Goal: Obtain resource: Download file/media

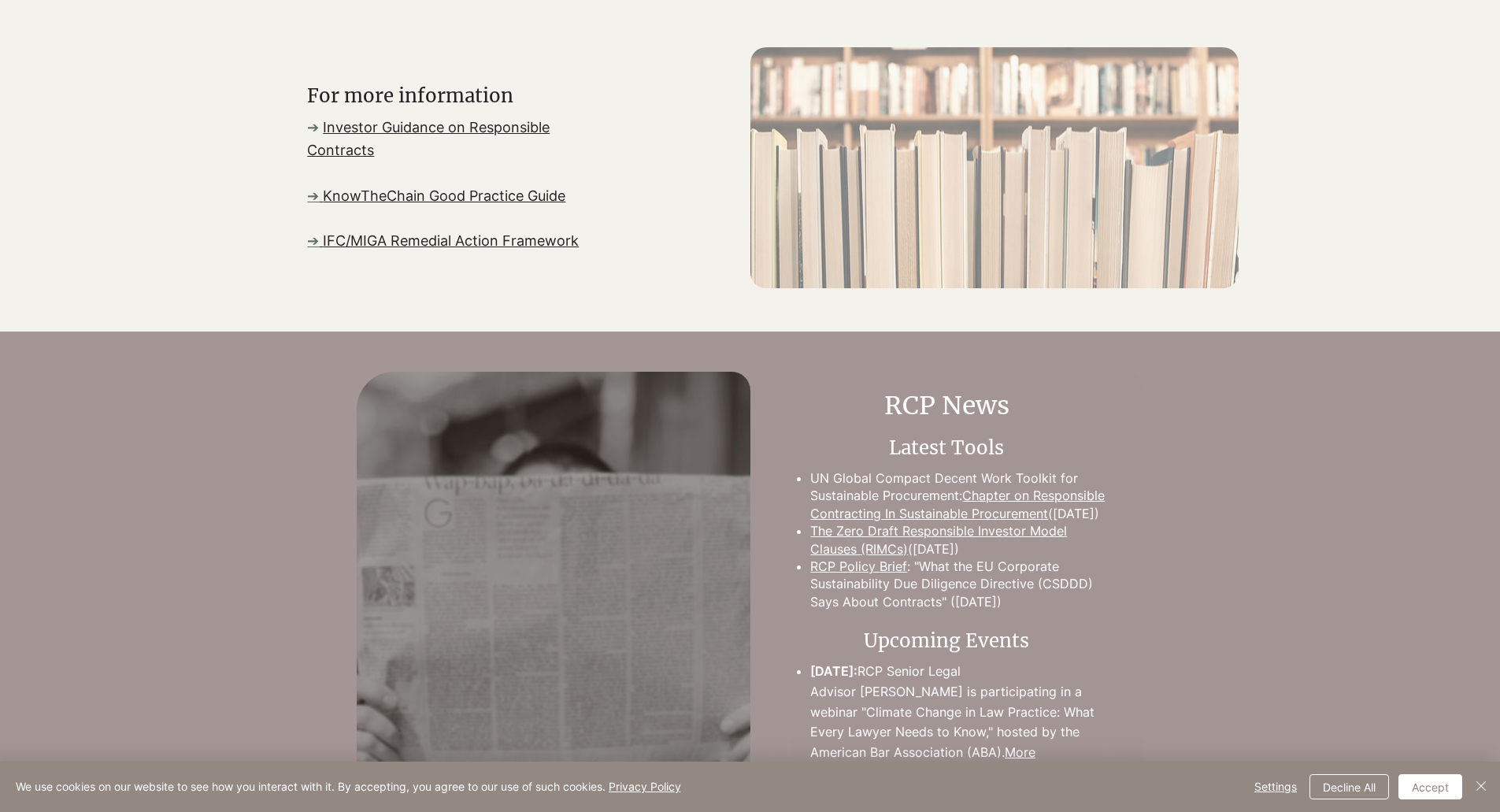
scroll to position [1260, 0]
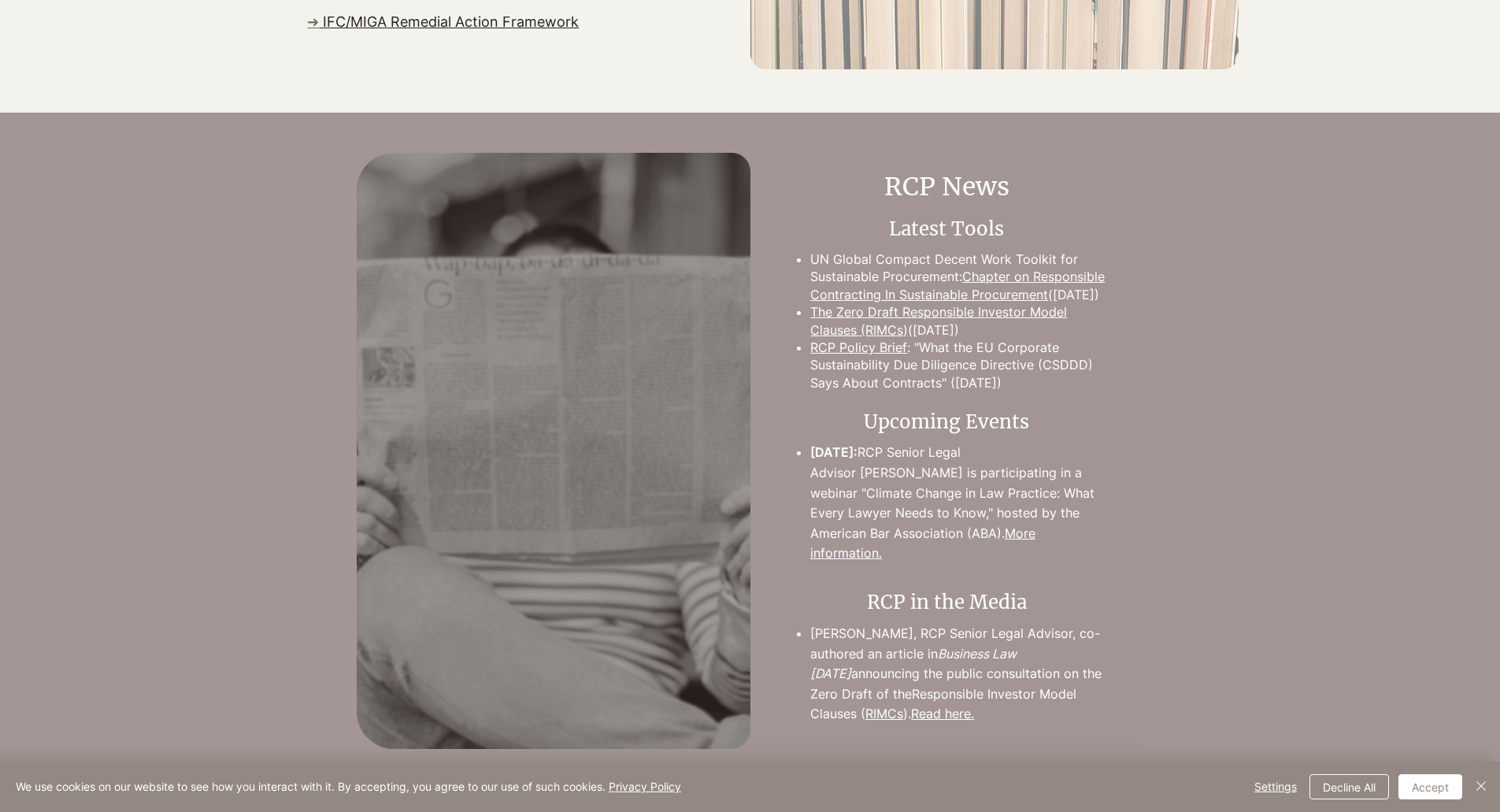
click at [1029, 271] on link "Chapter on Responsible Contracting In Sustainable Procurement" at bounding box center [958, 285] width 295 height 33
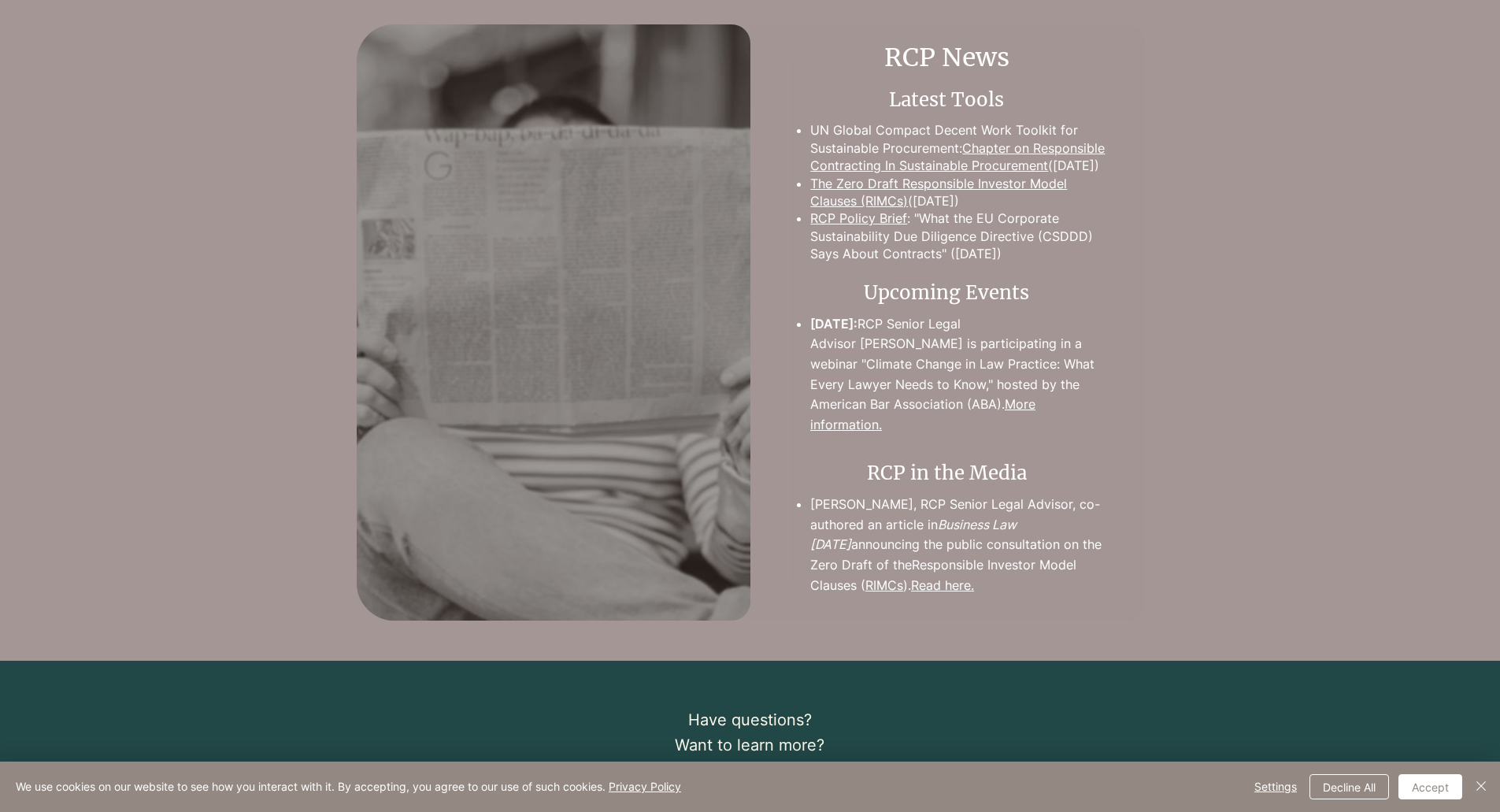
scroll to position [1181, 0]
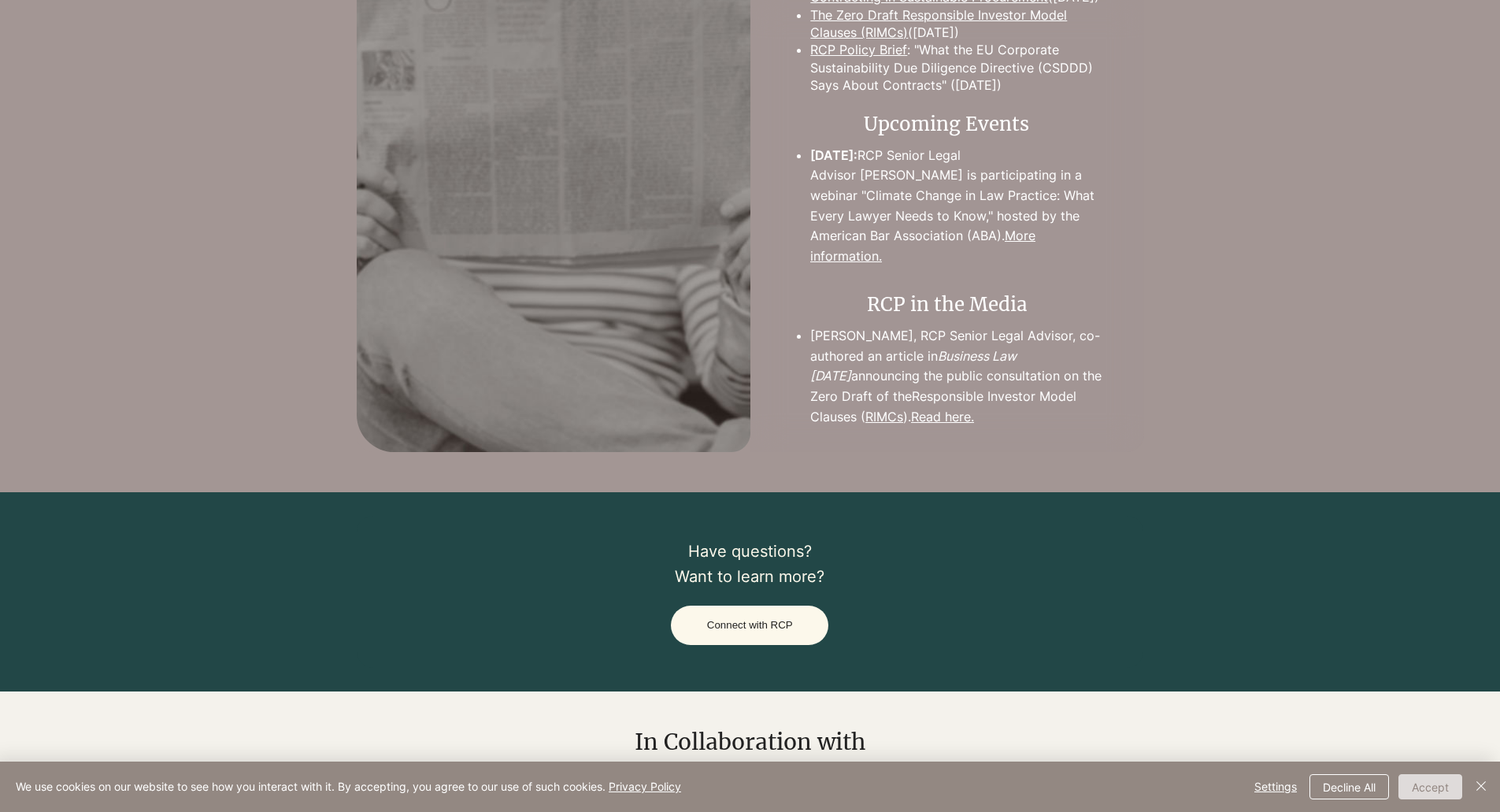
click at [1435, 784] on button "Accept" at bounding box center [1431, 786] width 64 height 25
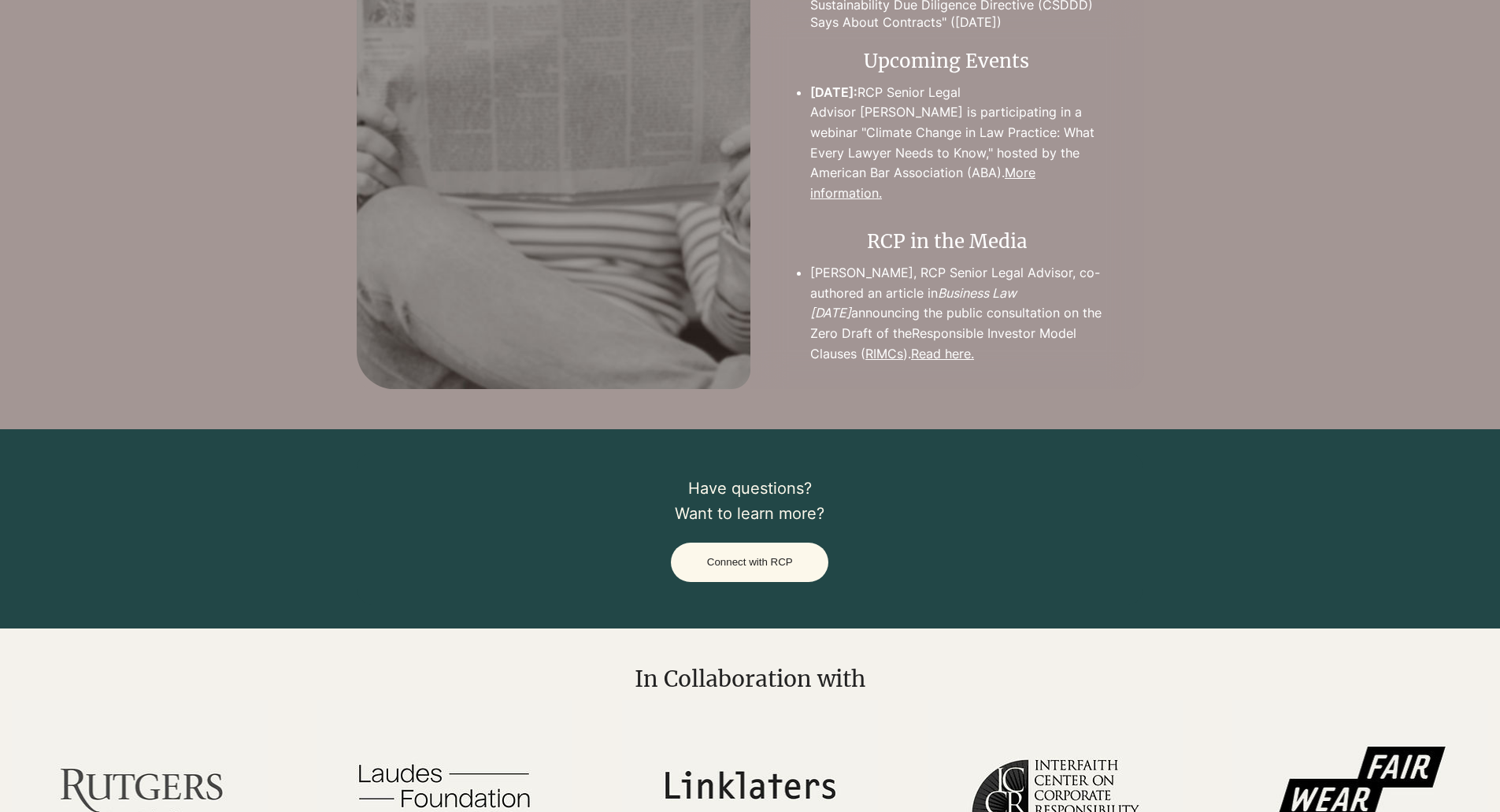
scroll to position [971, 0]
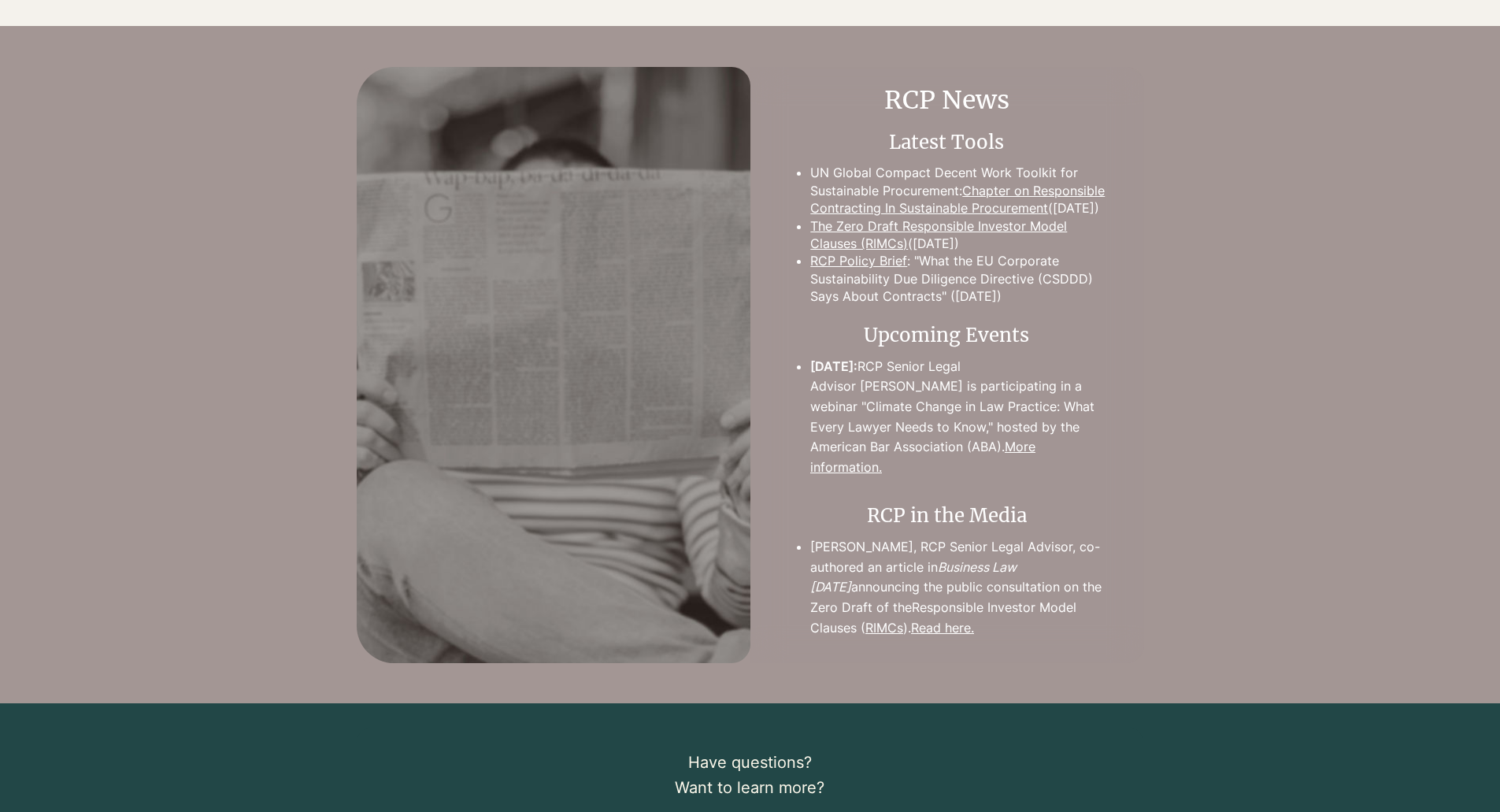
click at [841, 213] on link "Chapter on Responsible Contracting In Sustainable Procurement" at bounding box center [958, 199] width 295 height 33
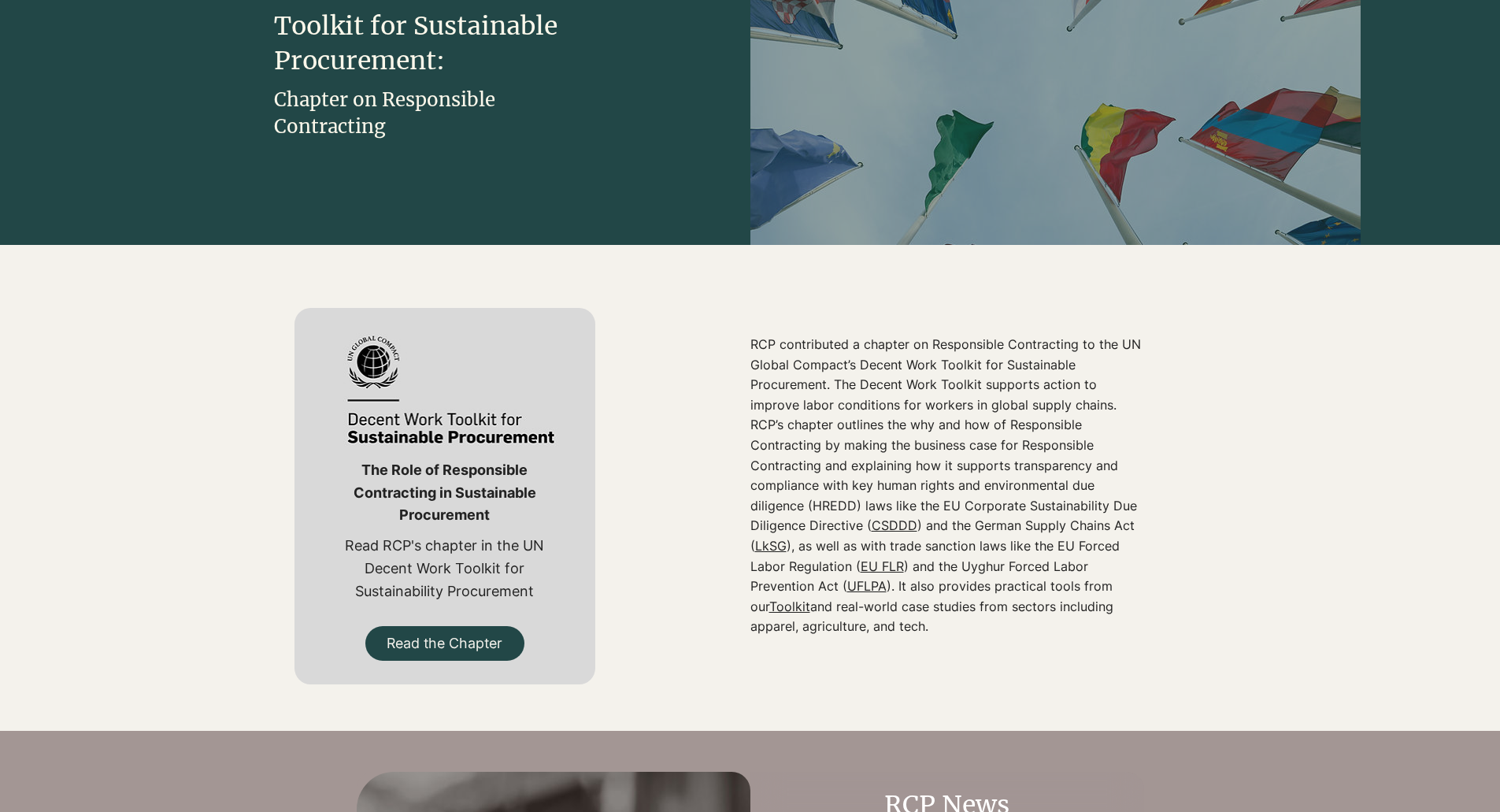
scroll to position [315, 0]
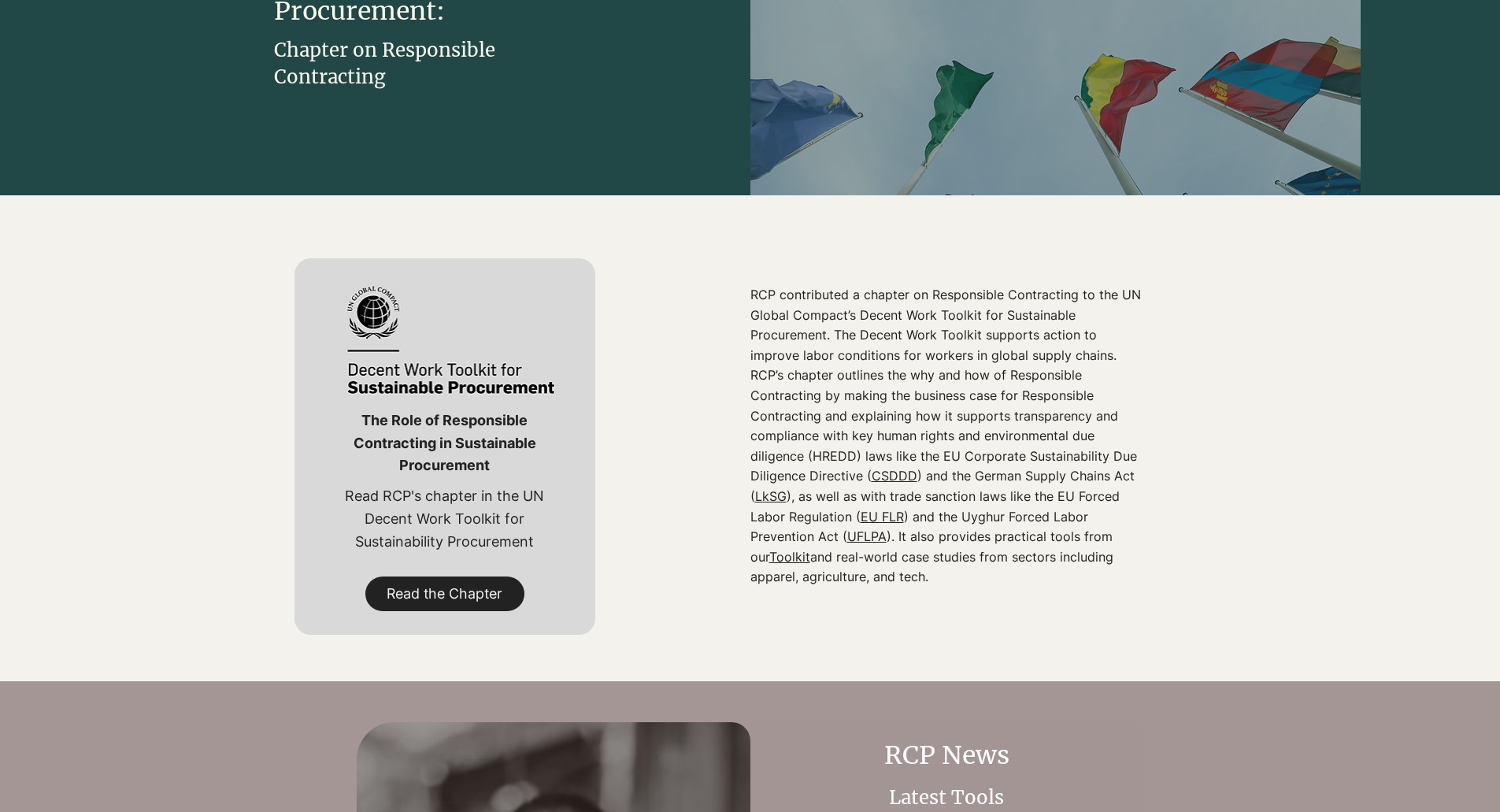
click at [431, 597] on span "Read the Chapter" at bounding box center [445, 594] width 116 height 20
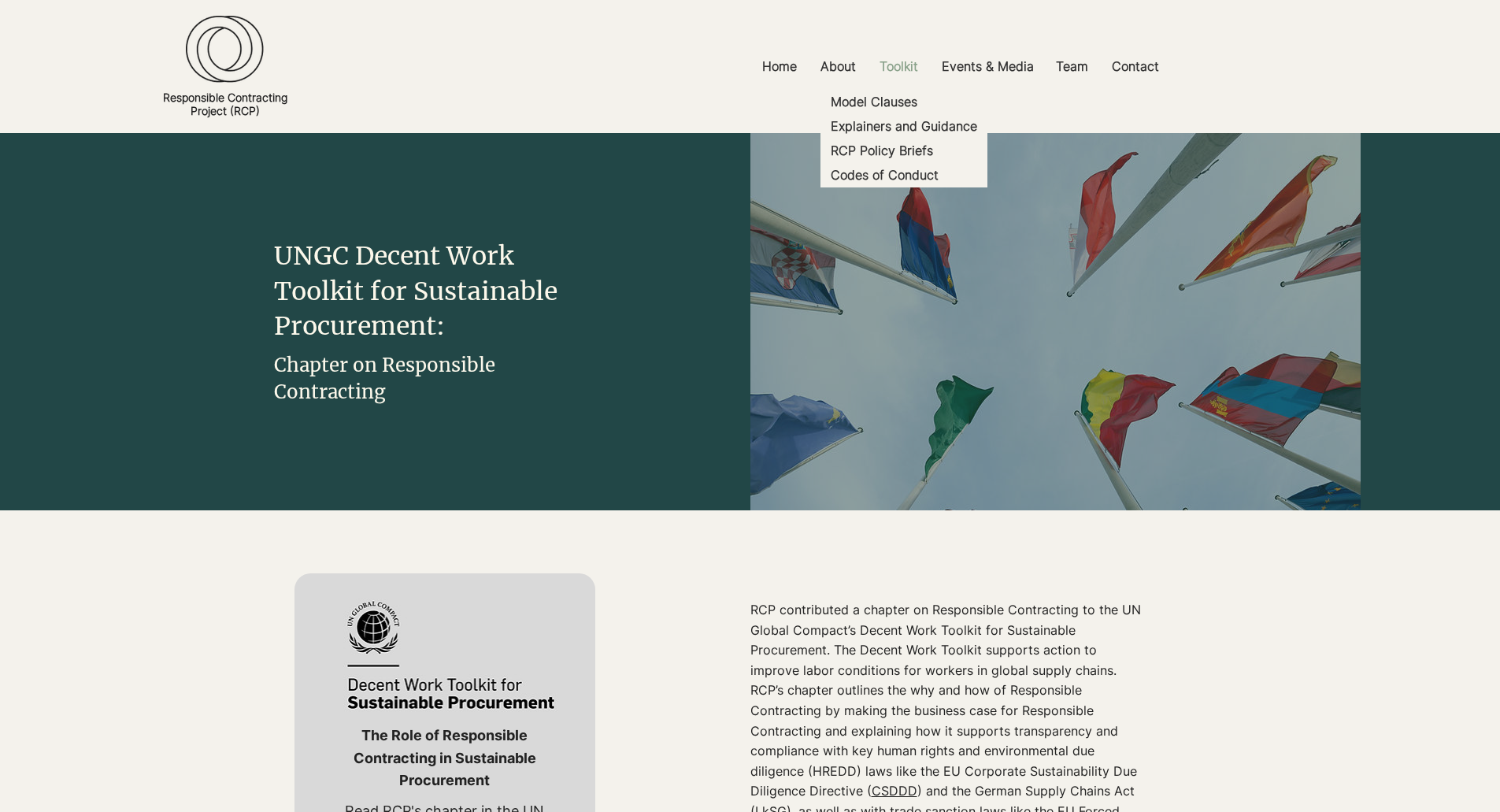
click at [910, 70] on p "Toolkit" at bounding box center [898, 66] width 54 height 35
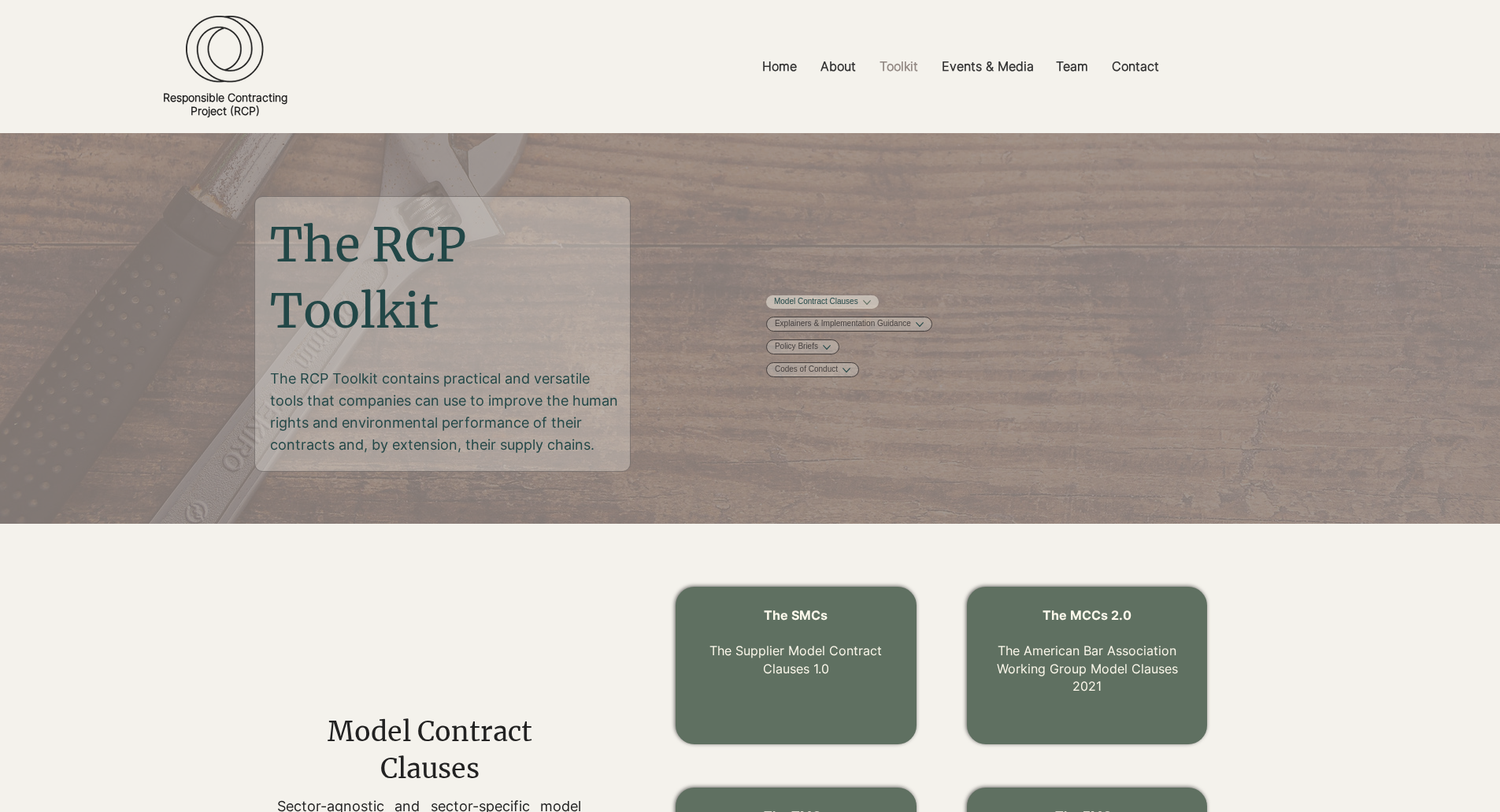
click at [859, 306] on link "Model Contract Clauses" at bounding box center [816, 303] width 84 height 12
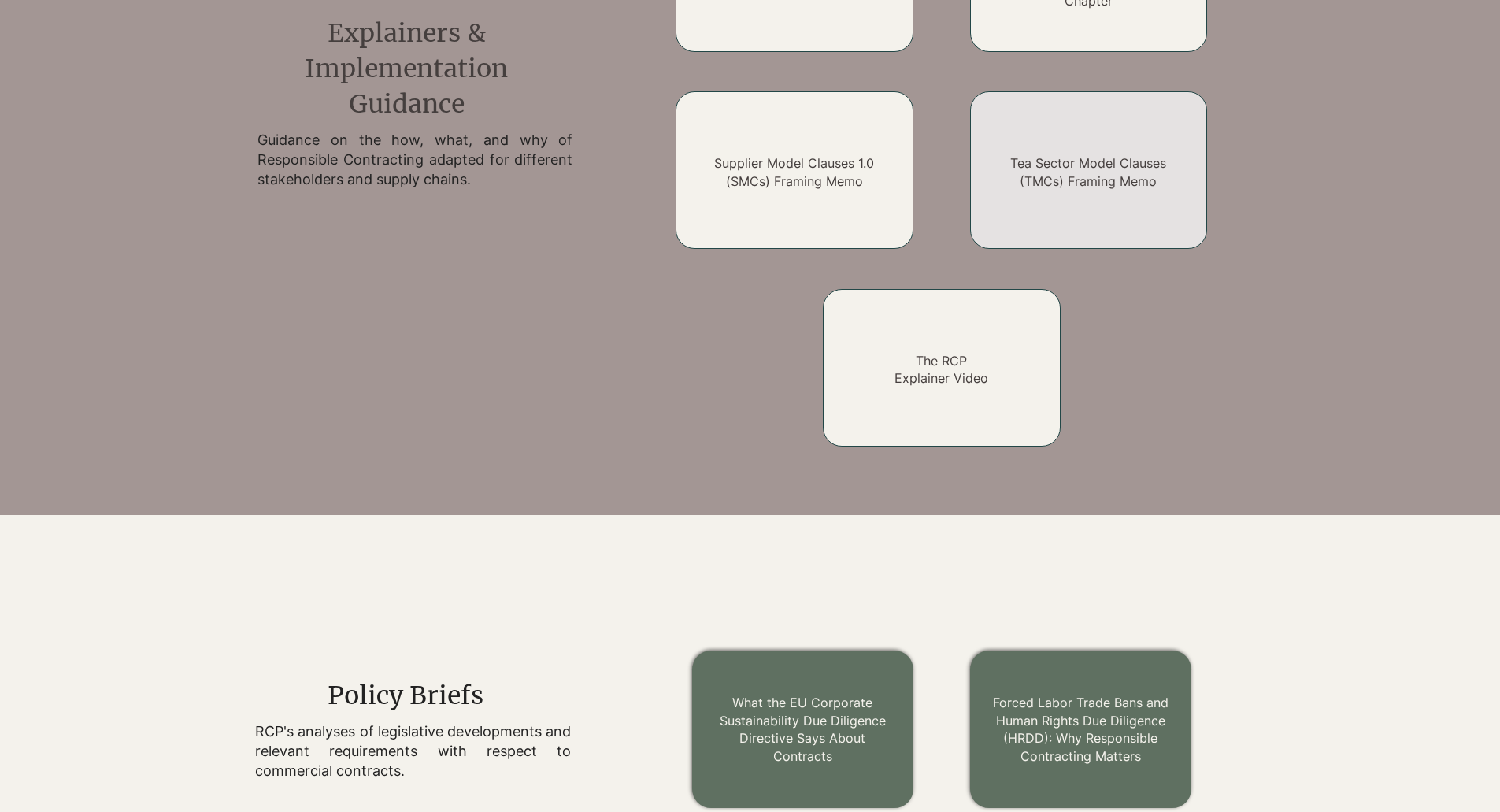
scroll to position [1580, 0]
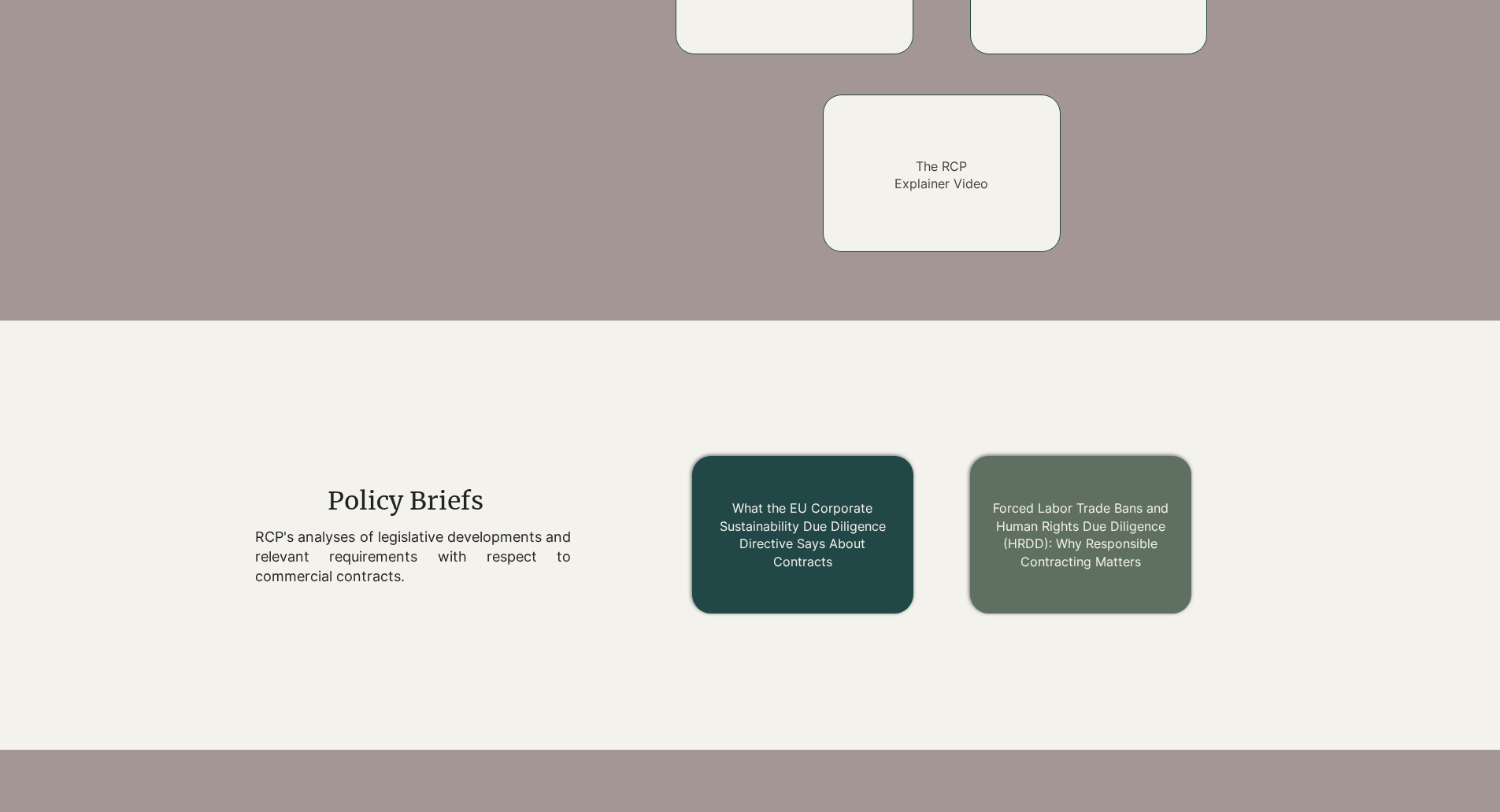
click at [799, 537] on link "What the EU Corporate Sustainability Due Diligence Directive Says About Contrac…" at bounding box center [803, 534] width 166 height 68
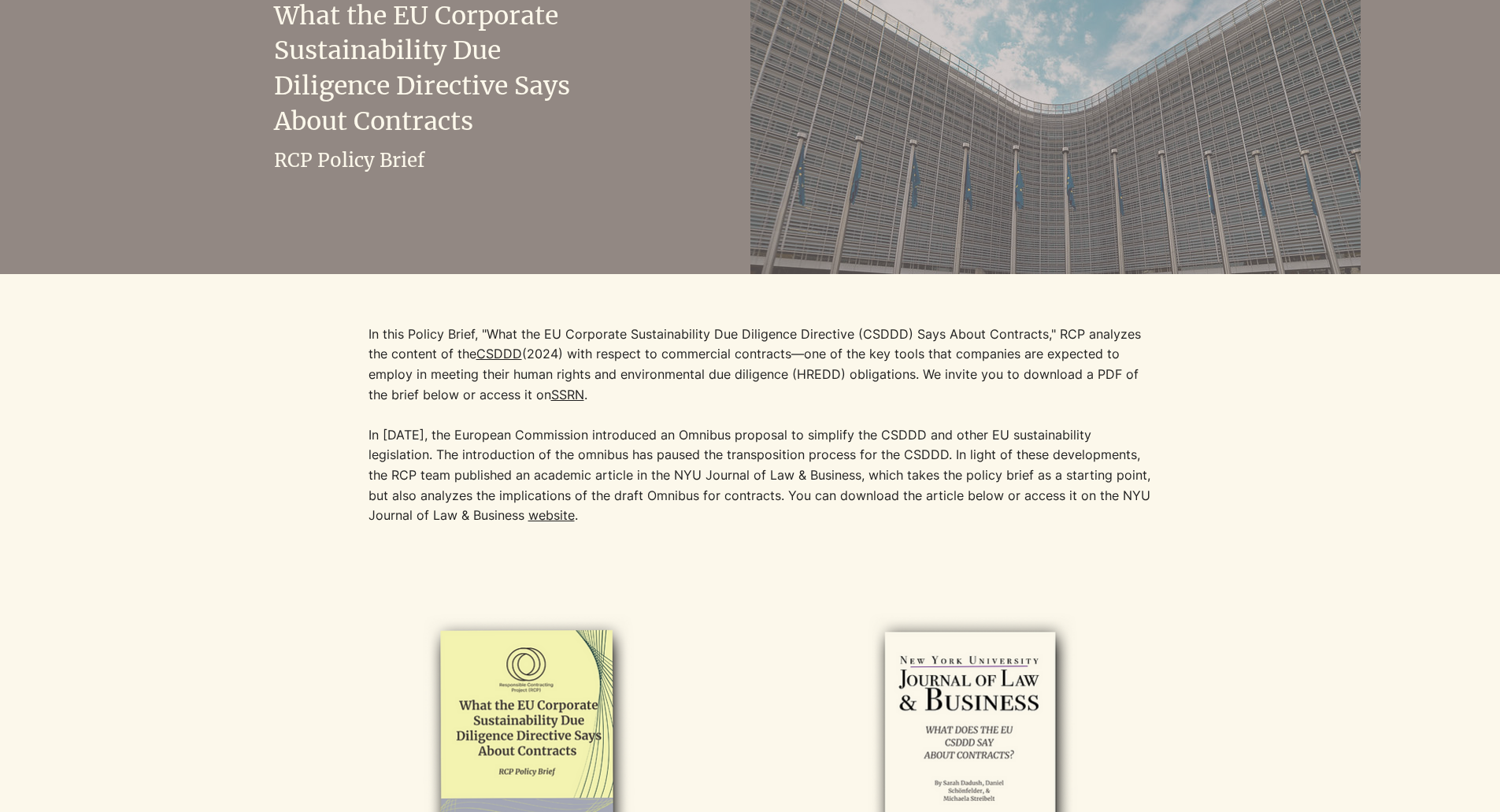
scroll to position [630, 0]
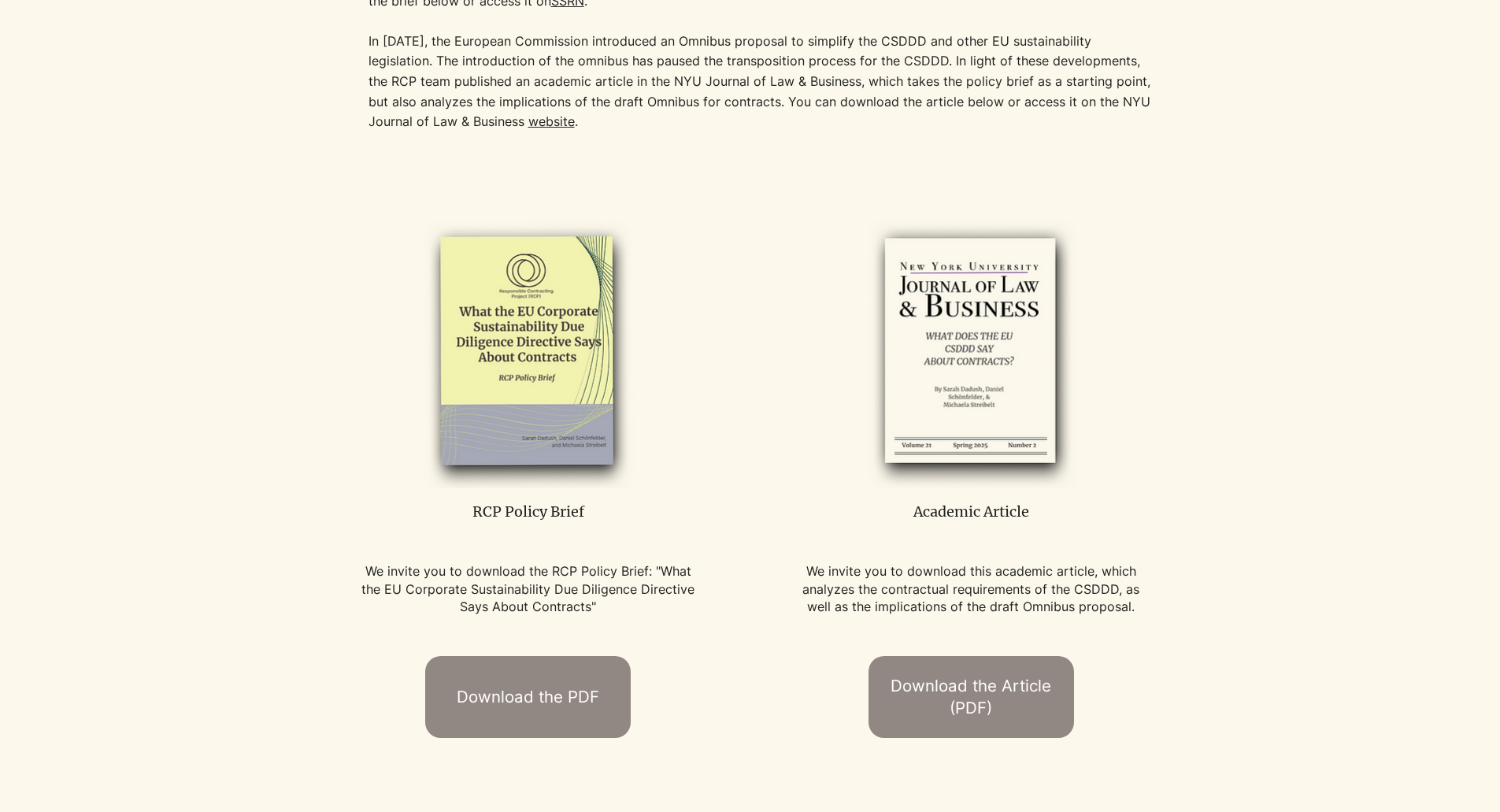
click at [548, 418] on img at bounding box center [527, 351] width 297 height 272
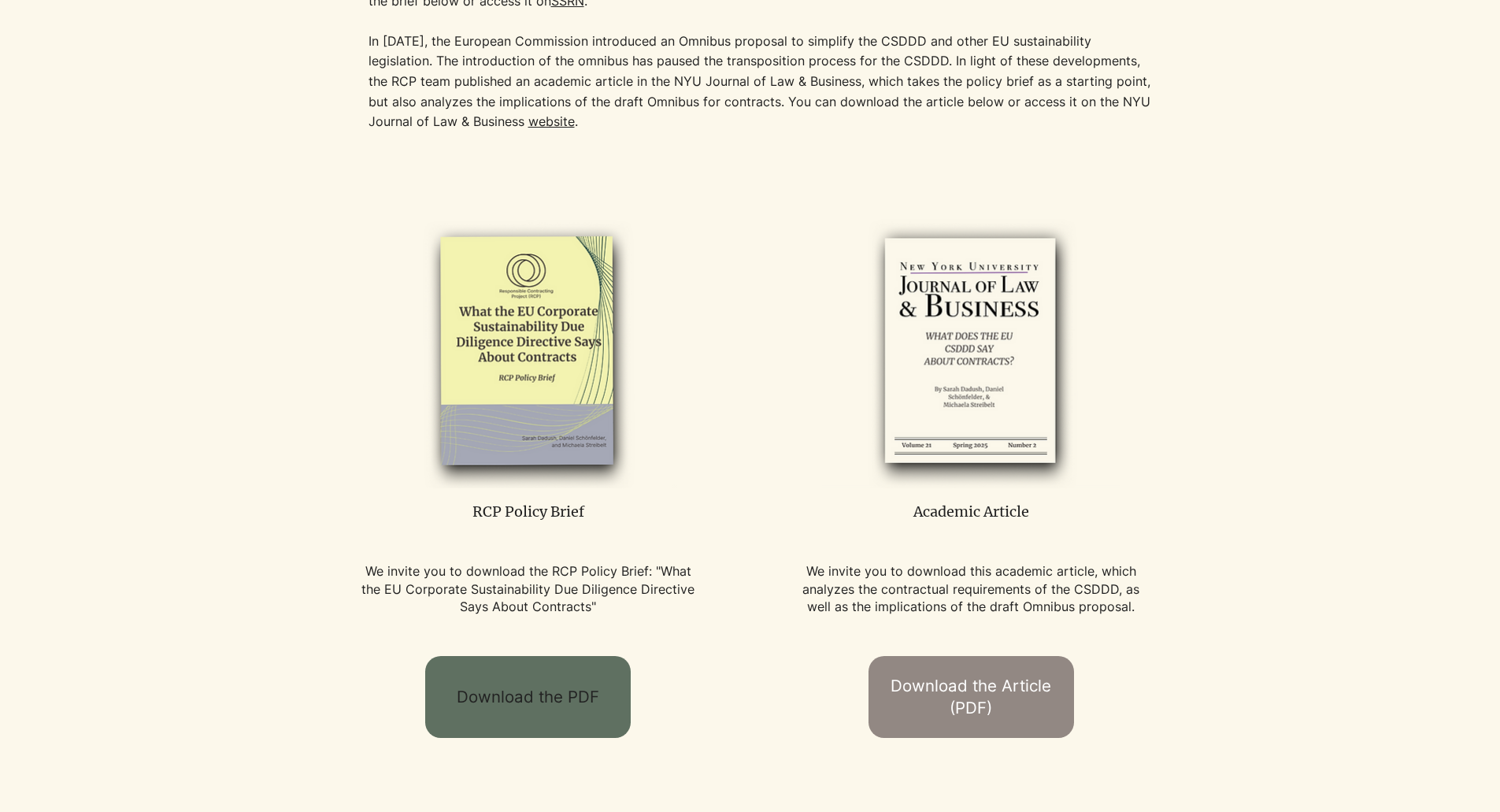
click at [559, 695] on span "Download the PDF" at bounding box center [528, 697] width 142 height 22
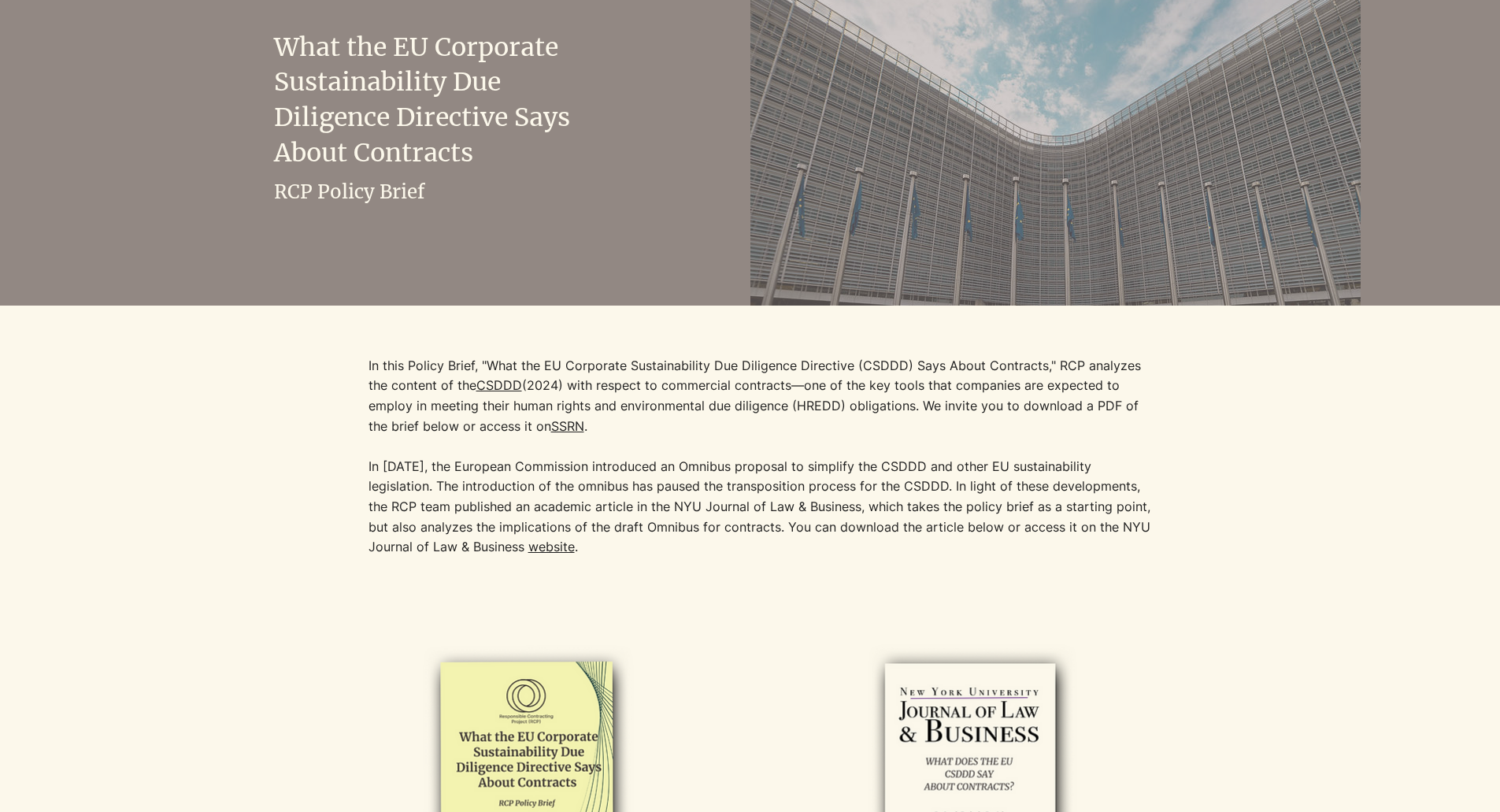
scroll to position [0, 0]
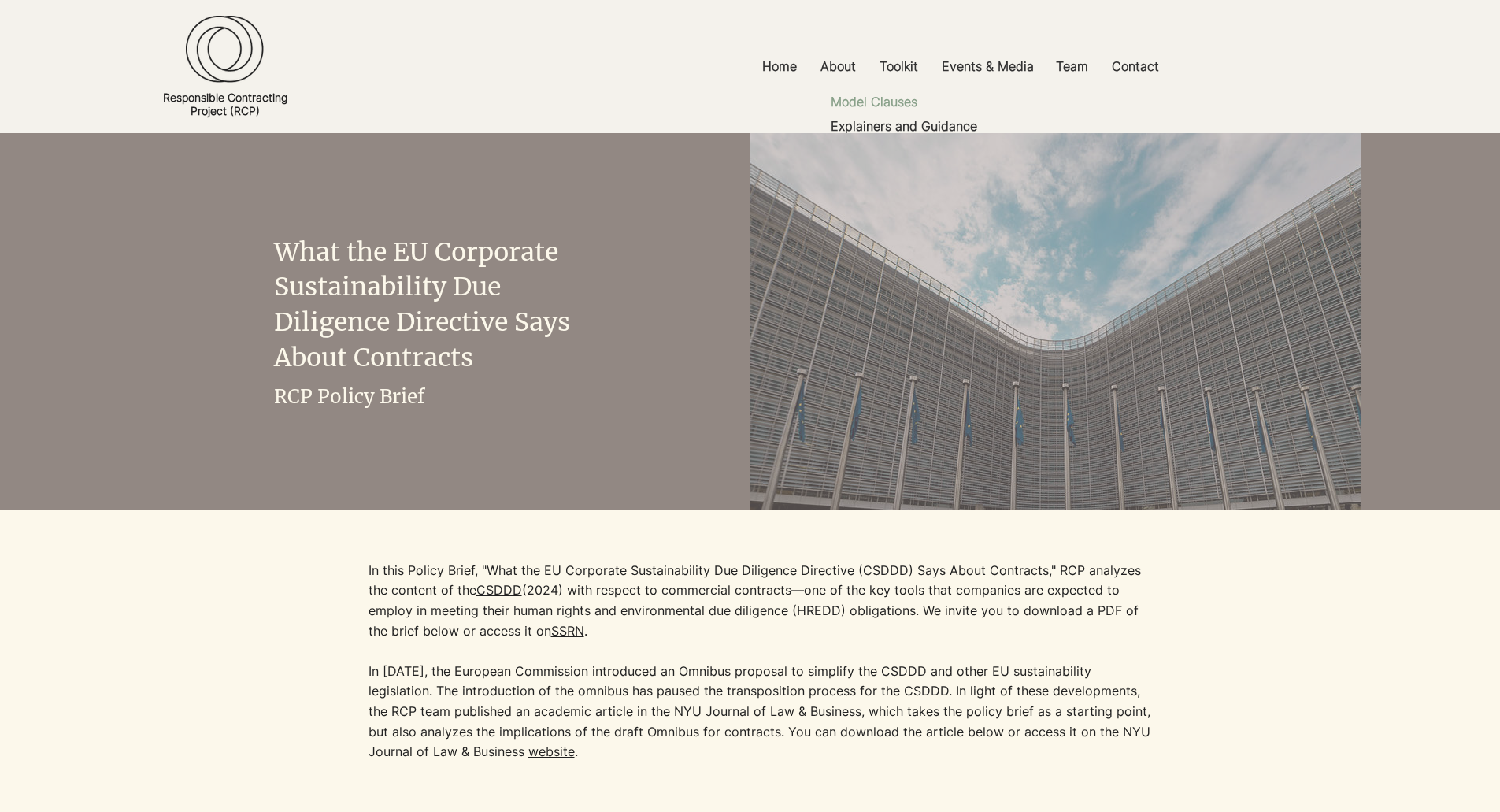
click at [885, 97] on p "Model Clauses" at bounding box center [874, 102] width 99 height 24
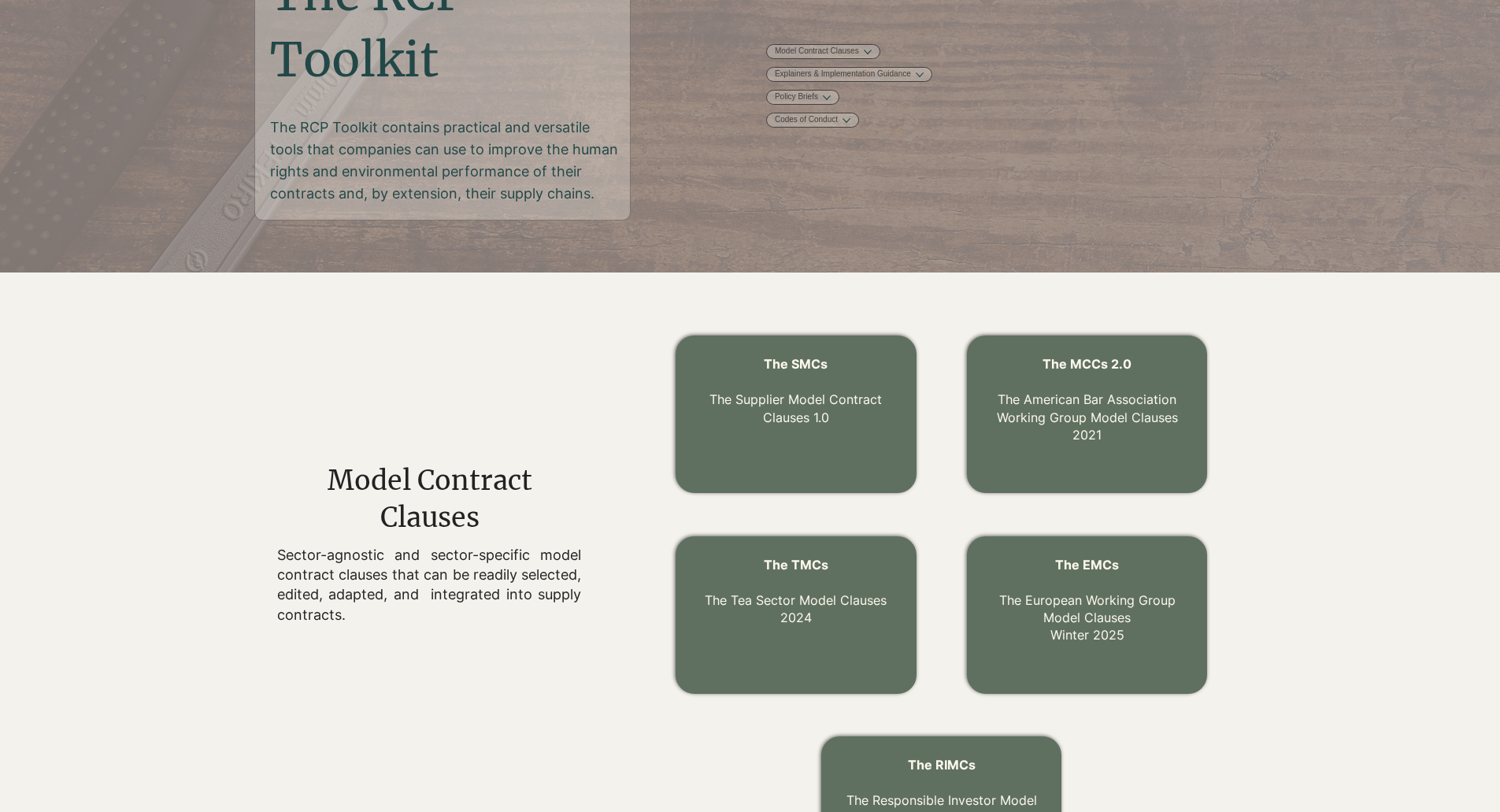
scroll to position [162, 0]
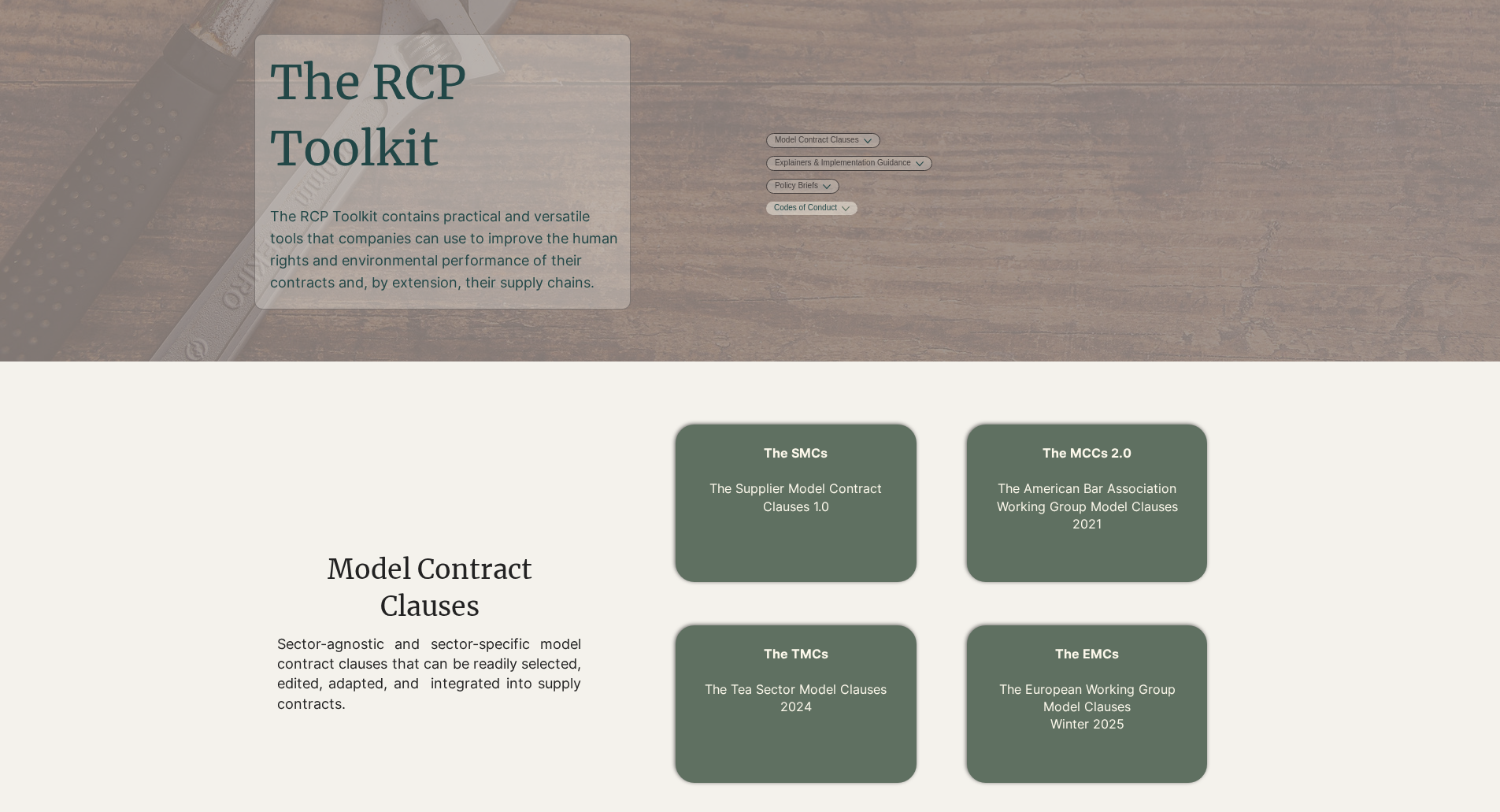
click at [837, 214] on link "Codes of Conduct" at bounding box center [805, 209] width 63 height 12
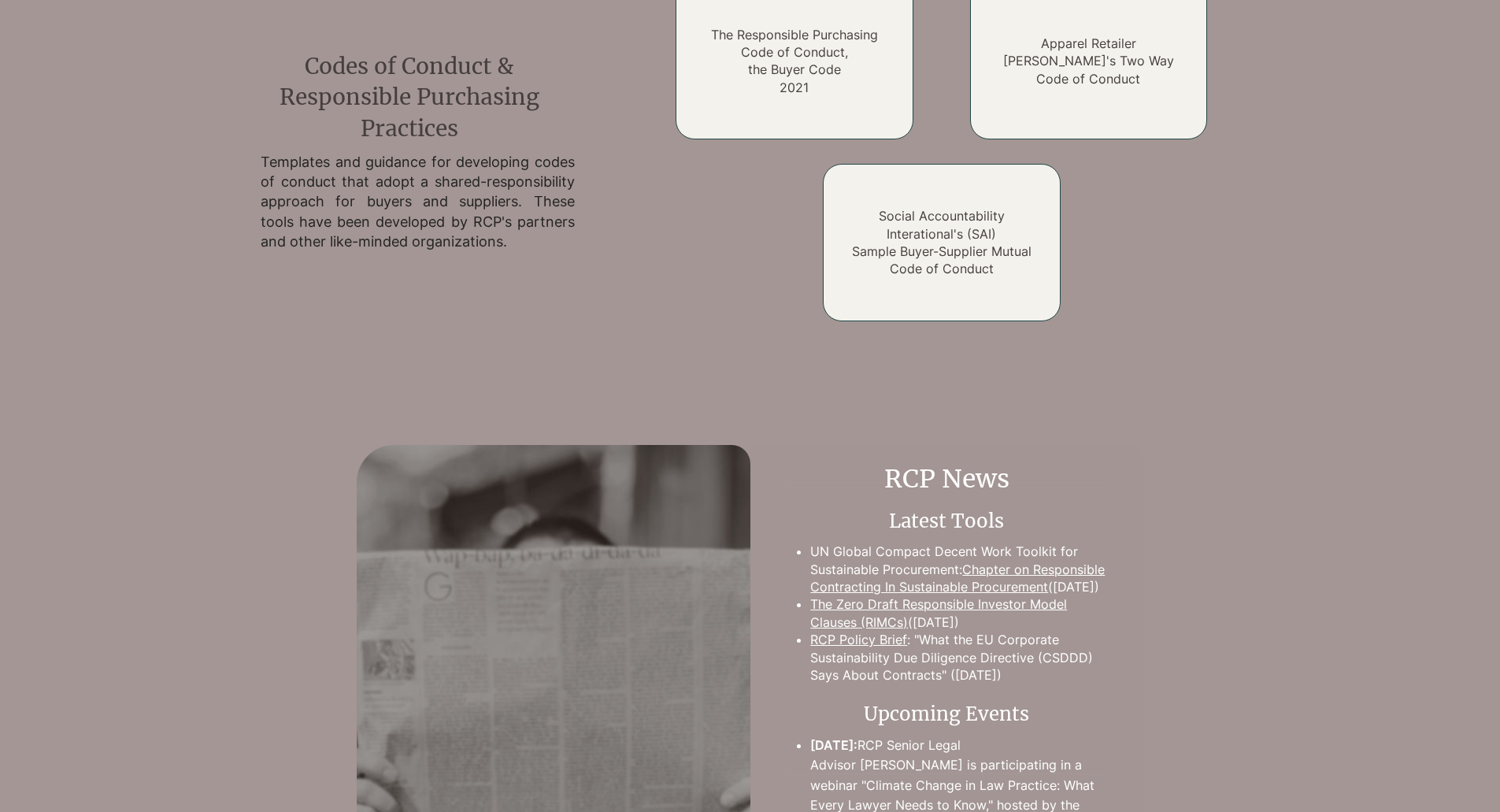
scroll to position [2403, 0]
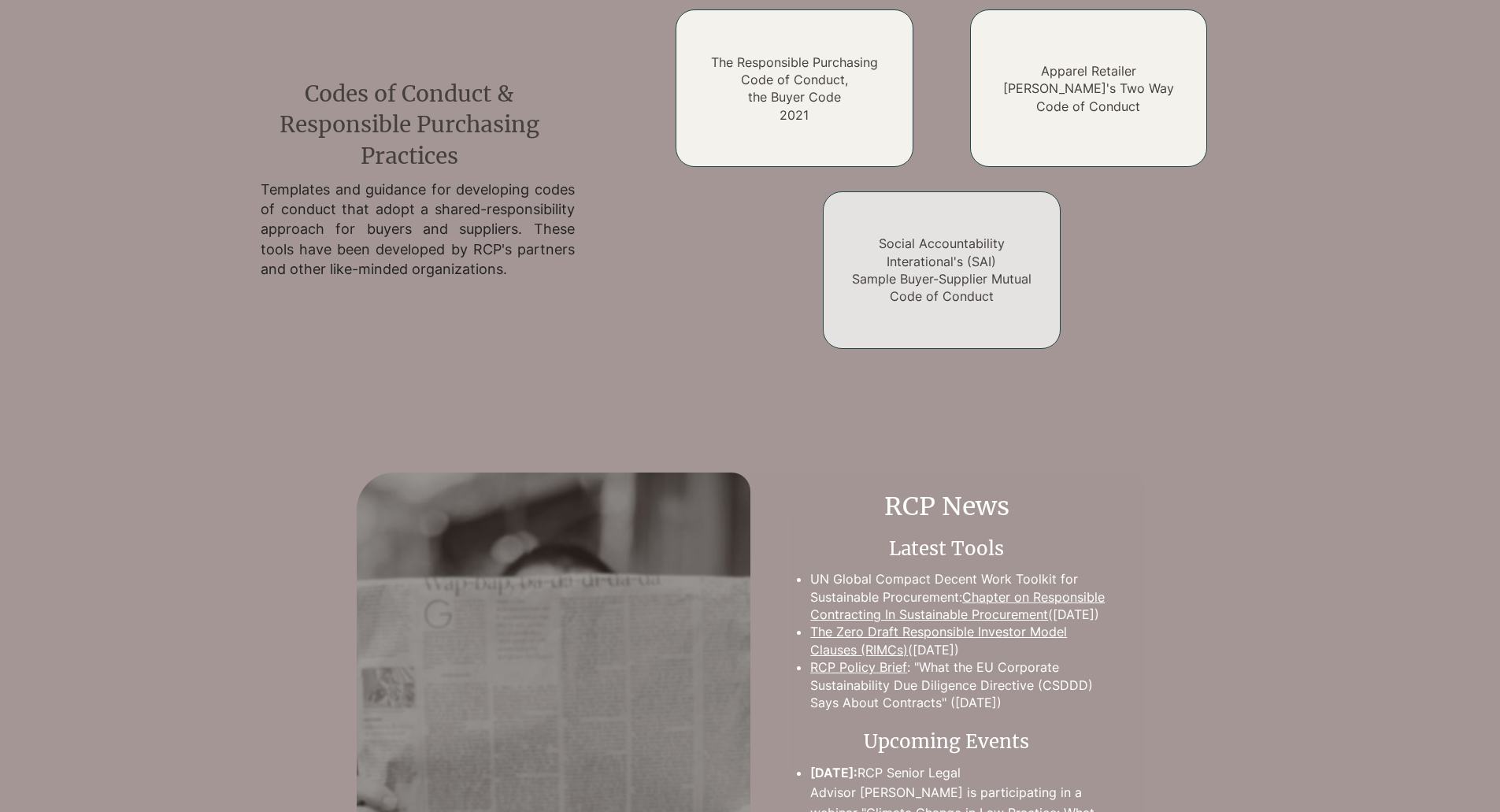
click at [922, 259] on link "Social Accountability Interational's (SAI) Sample Buyer-Supplier Mutual Code of…" at bounding box center [941, 269] width 179 height 68
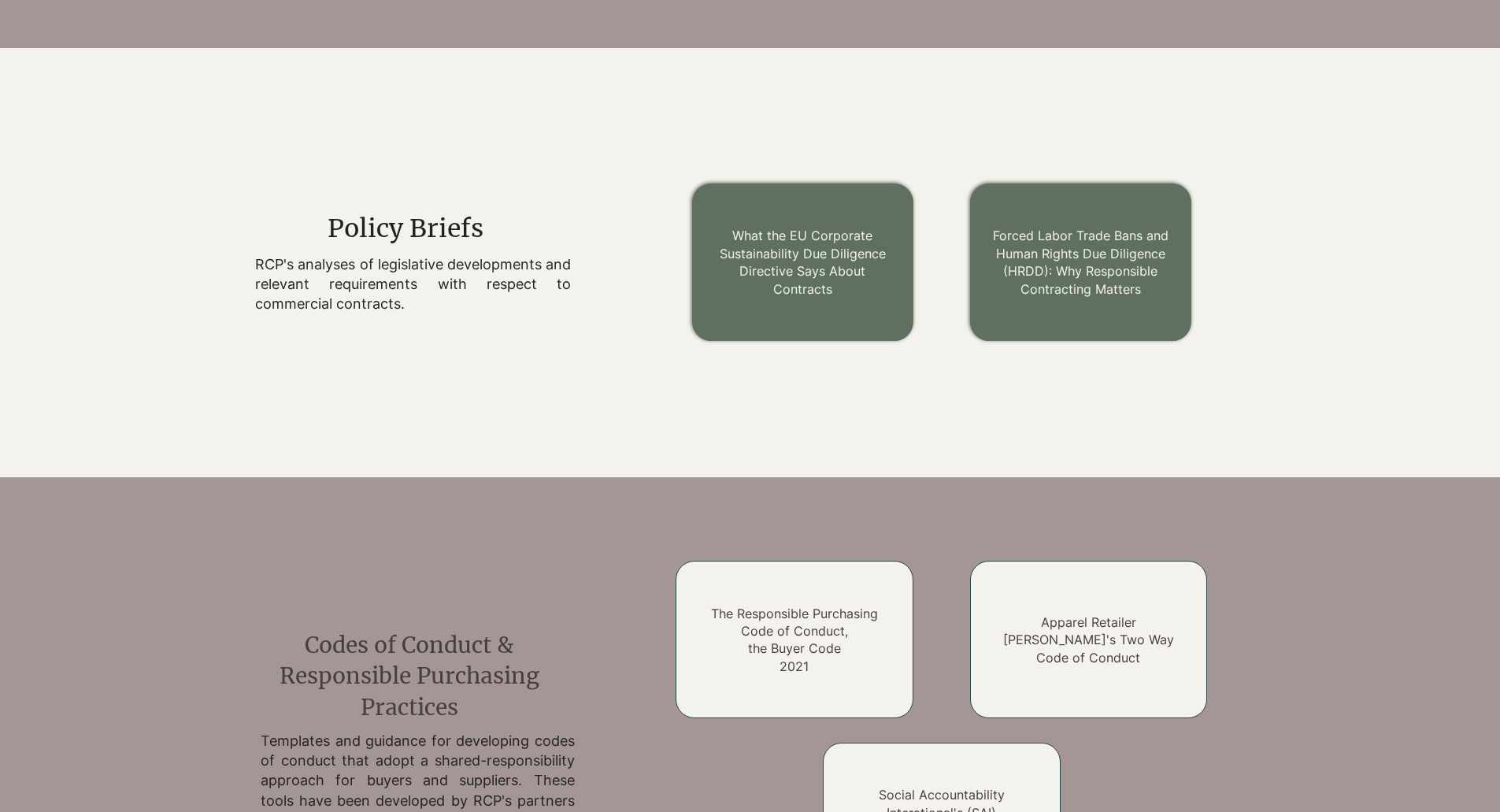
scroll to position [1773, 0]
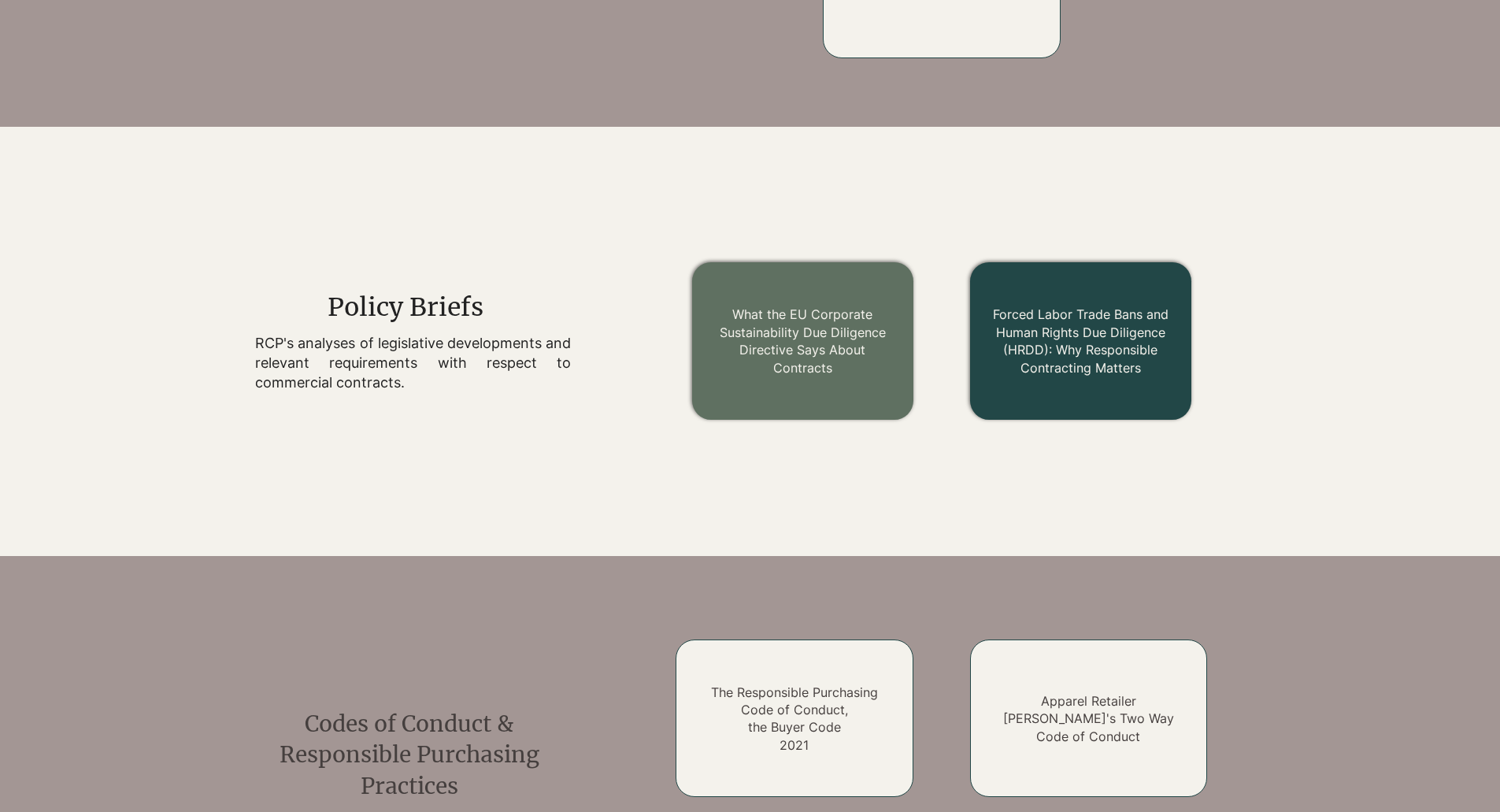
click at [1116, 347] on link "Forced Labor Trade Bans and Human Rights Due Diligence (HRDD): Why Responsible …" at bounding box center [1081, 340] width 176 height 68
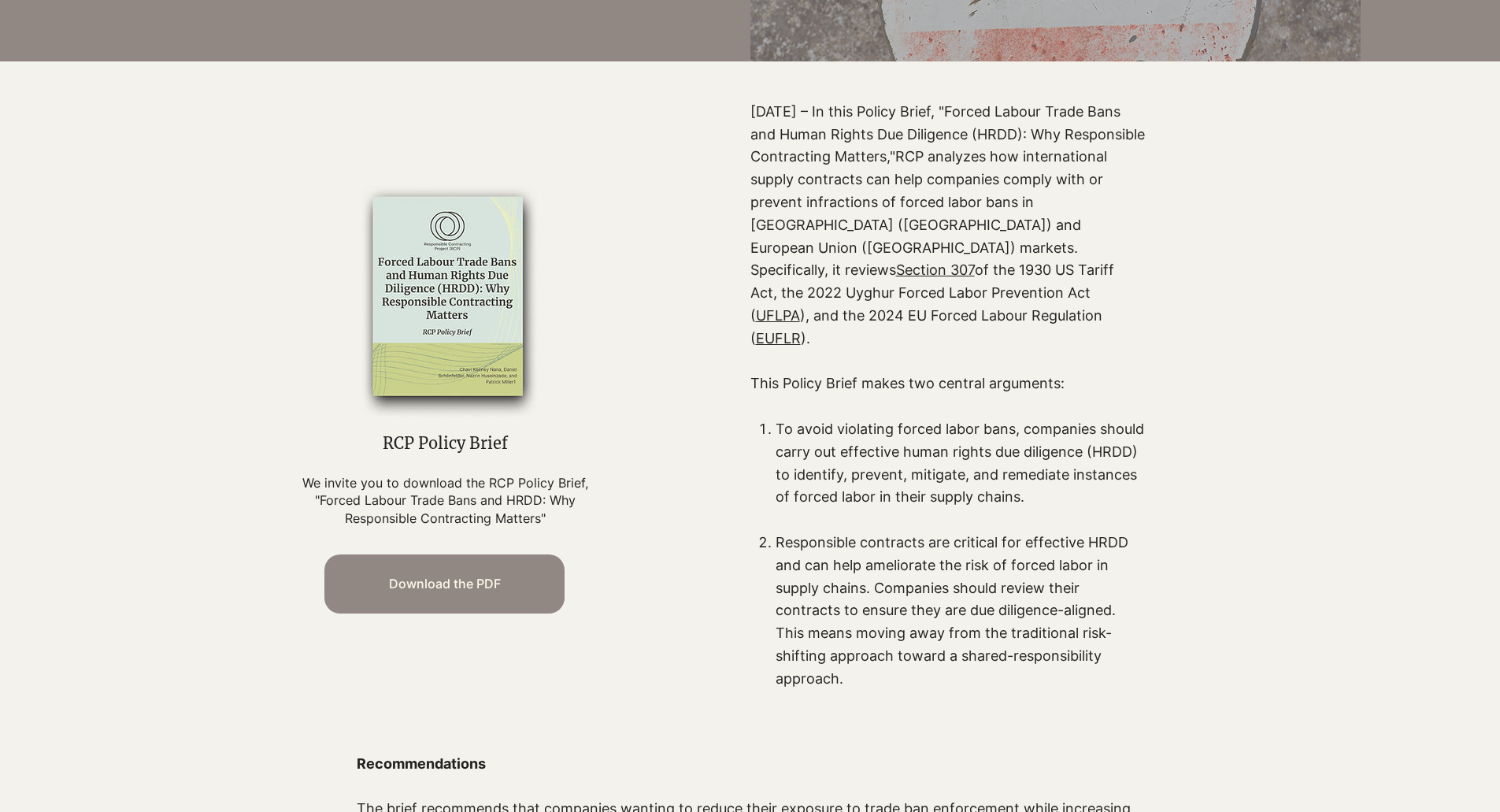
scroll to position [472, 0]
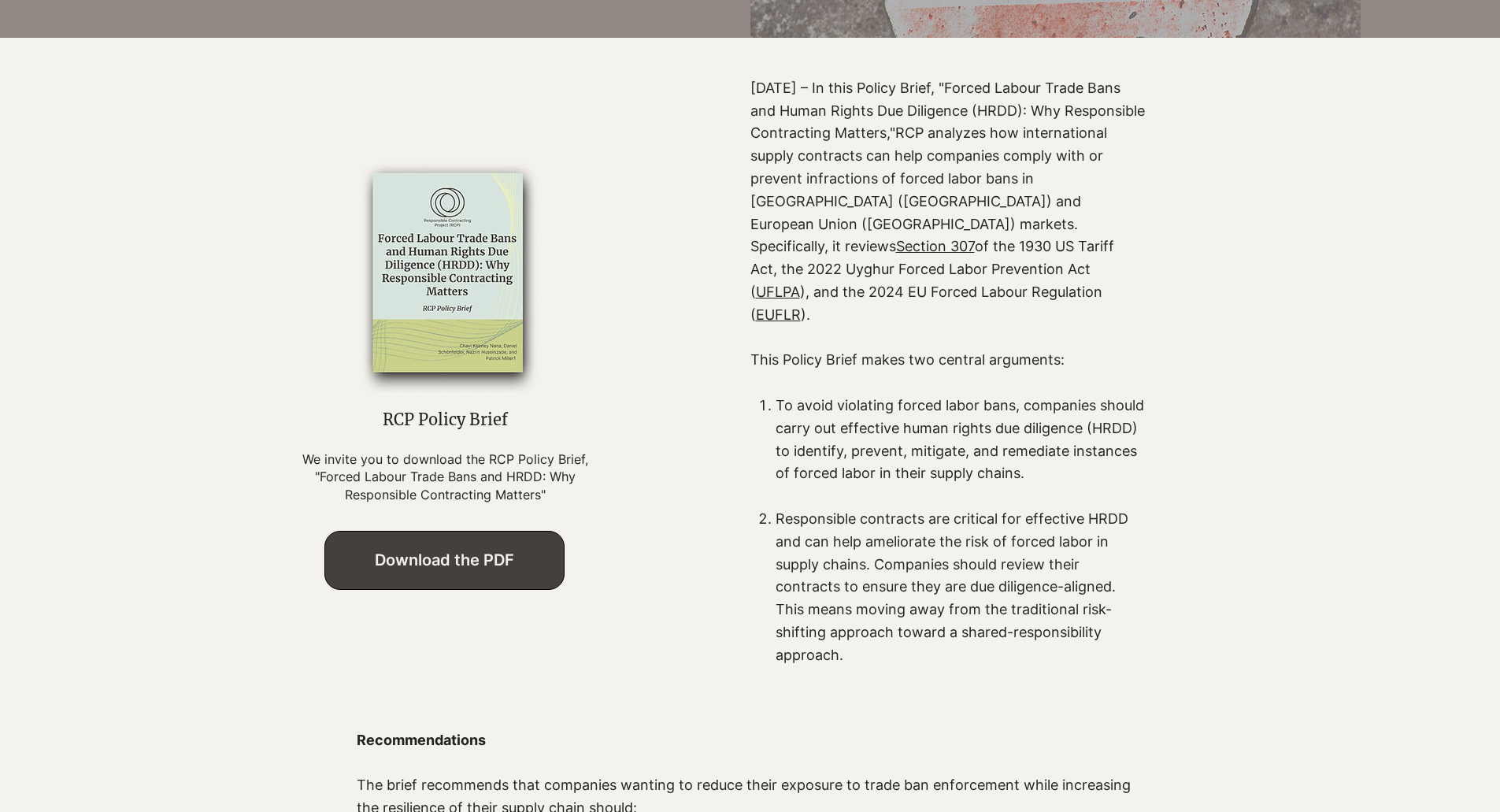
click at [425, 553] on span "Download the PDF" at bounding box center [445, 560] width 140 height 19
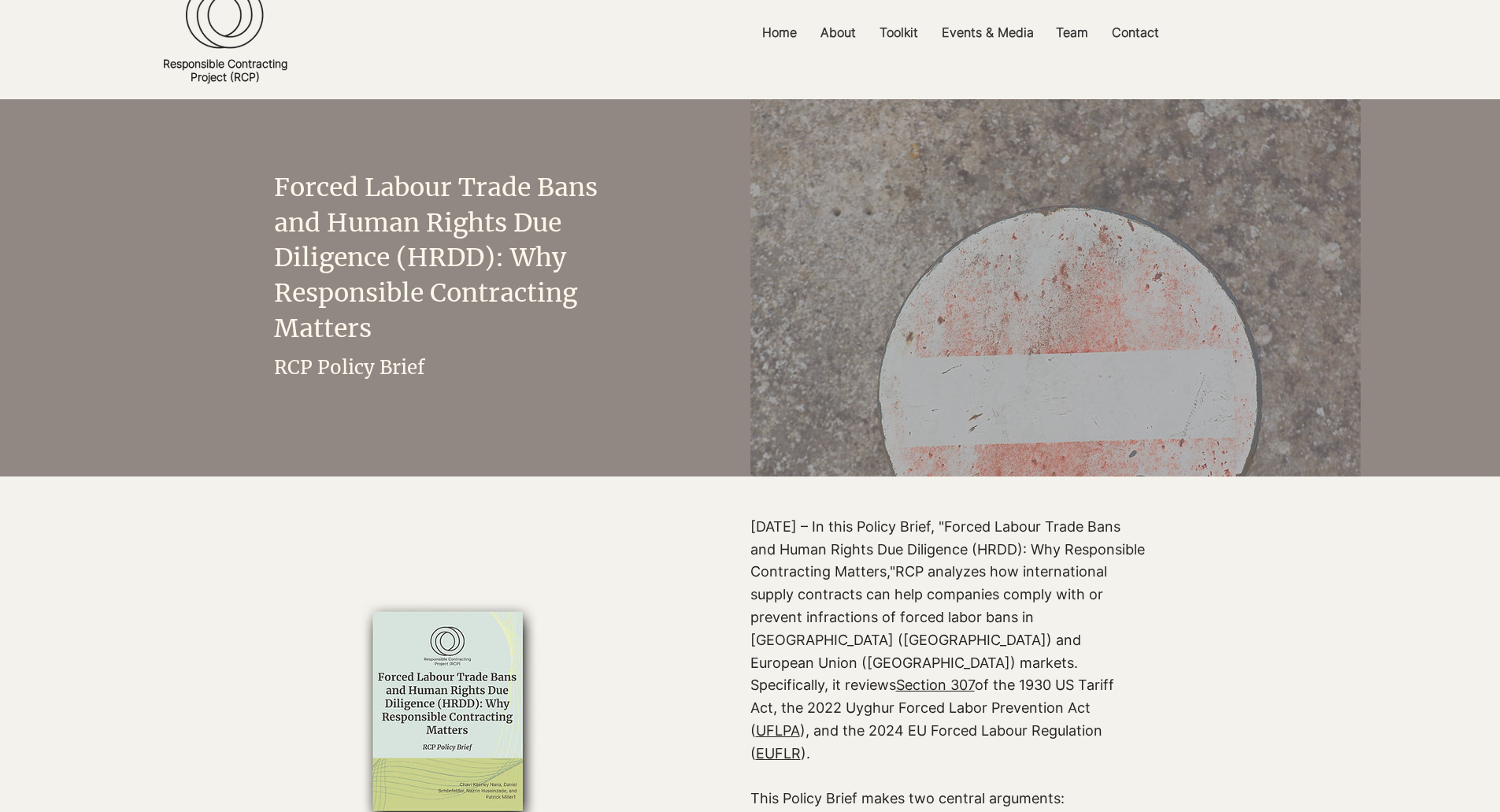
scroll to position [0, 0]
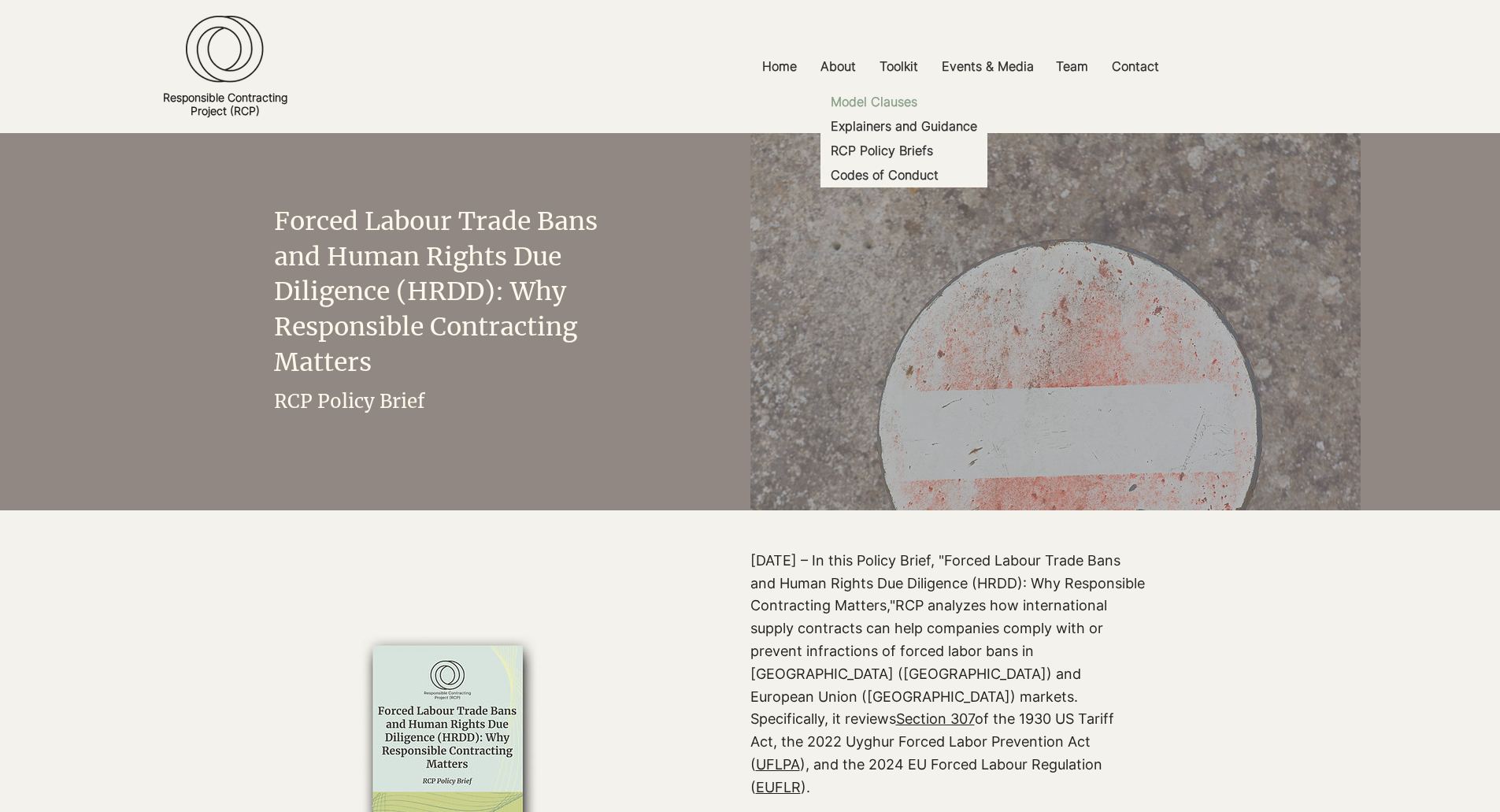
click at [903, 99] on p "Model Clauses" at bounding box center [874, 102] width 99 height 24
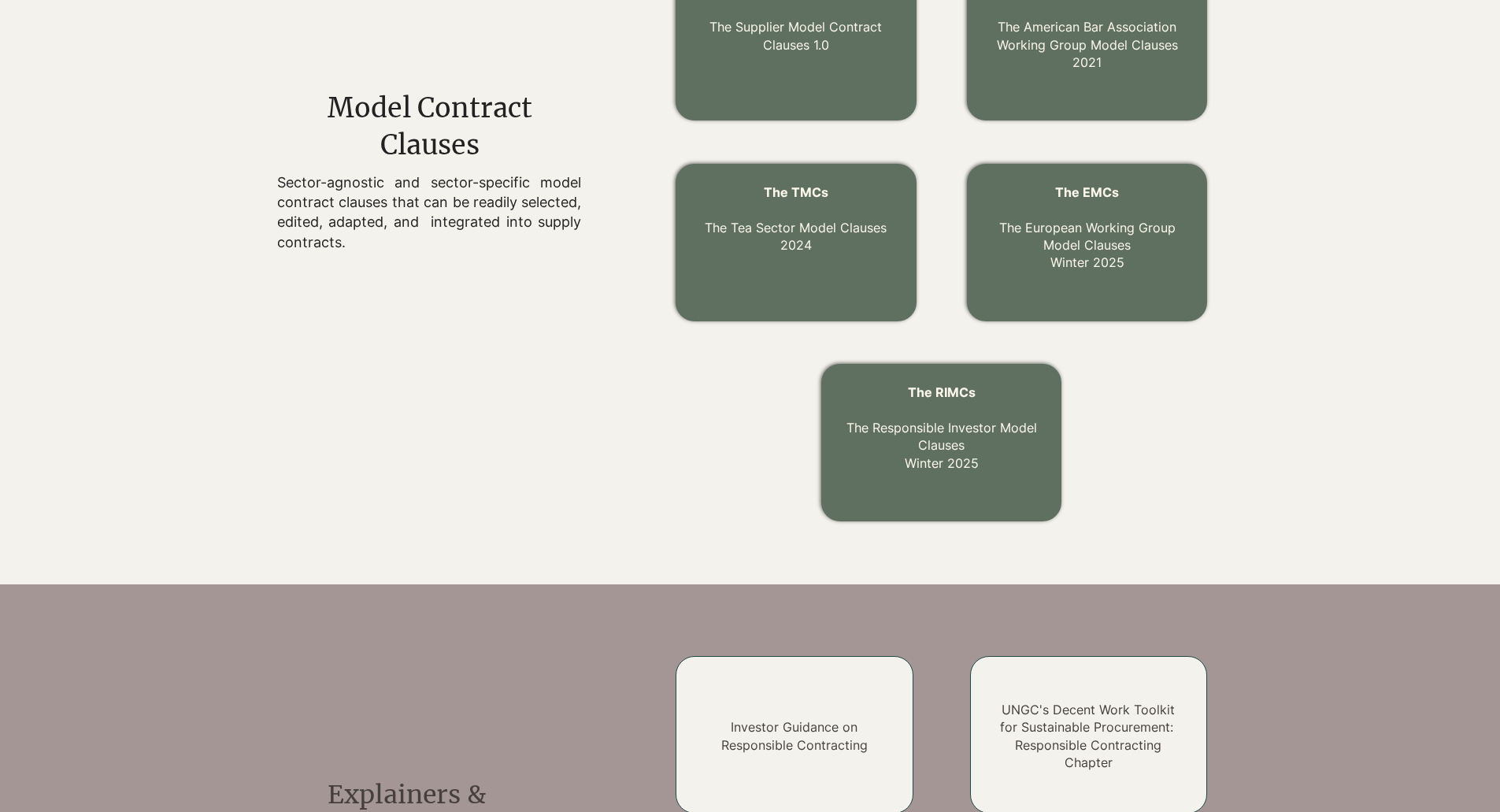
scroll to position [556, 0]
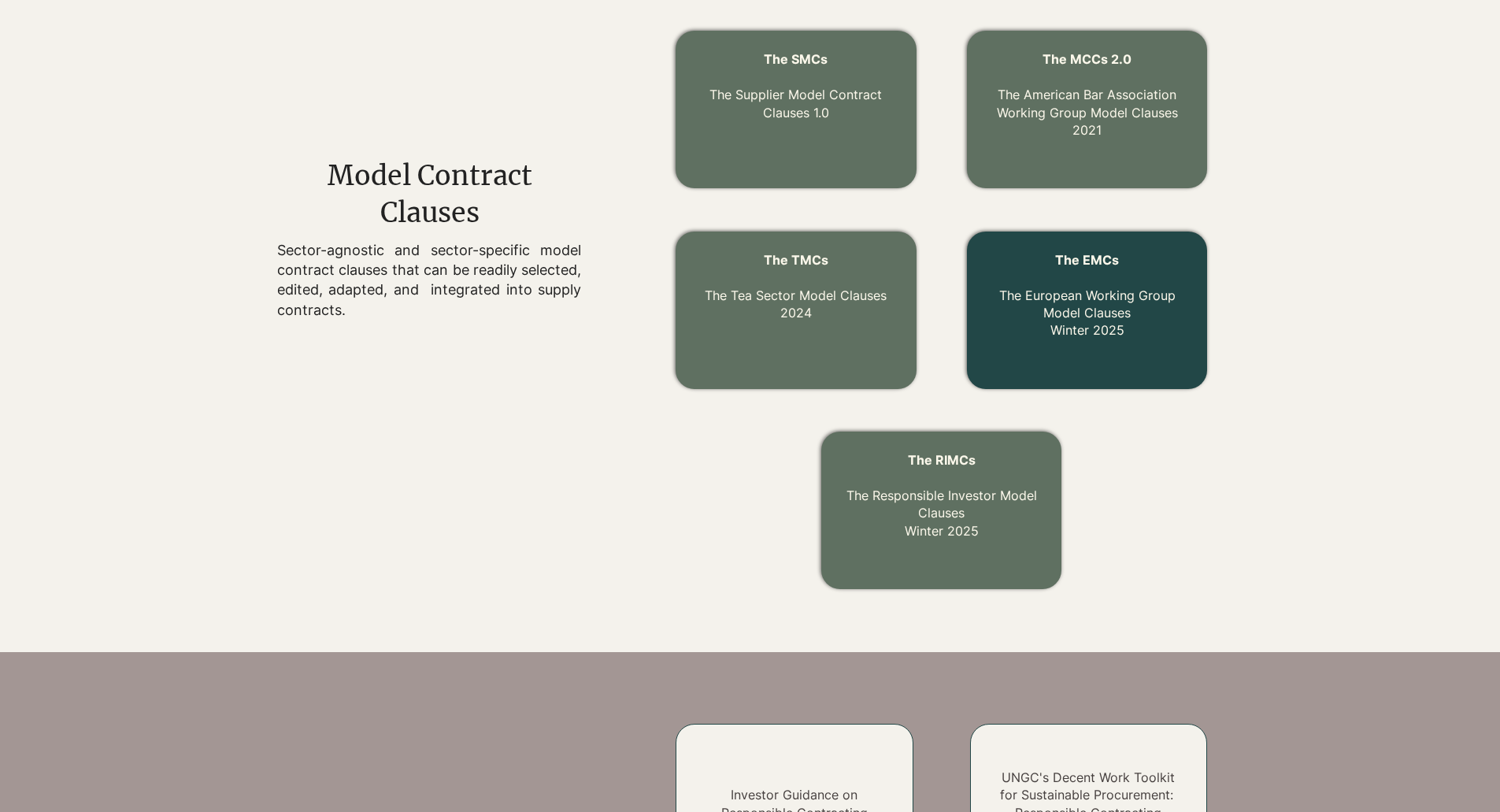
click at [1089, 299] on link "The EMCs The European Working Group Model Clauses Winter 2025" at bounding box center [1087, 295] width 177 height 86
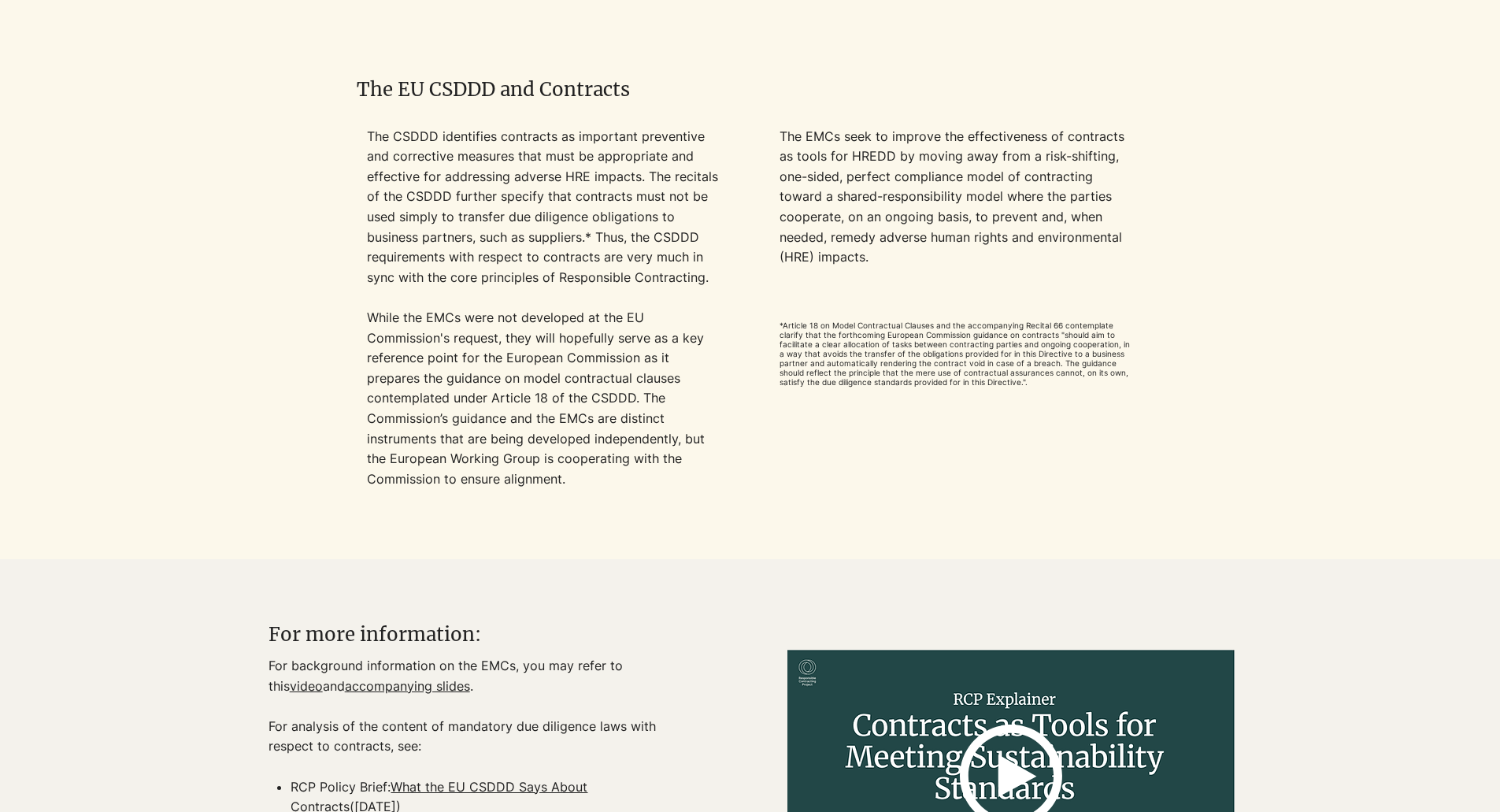
scroll to position [1102, 0]
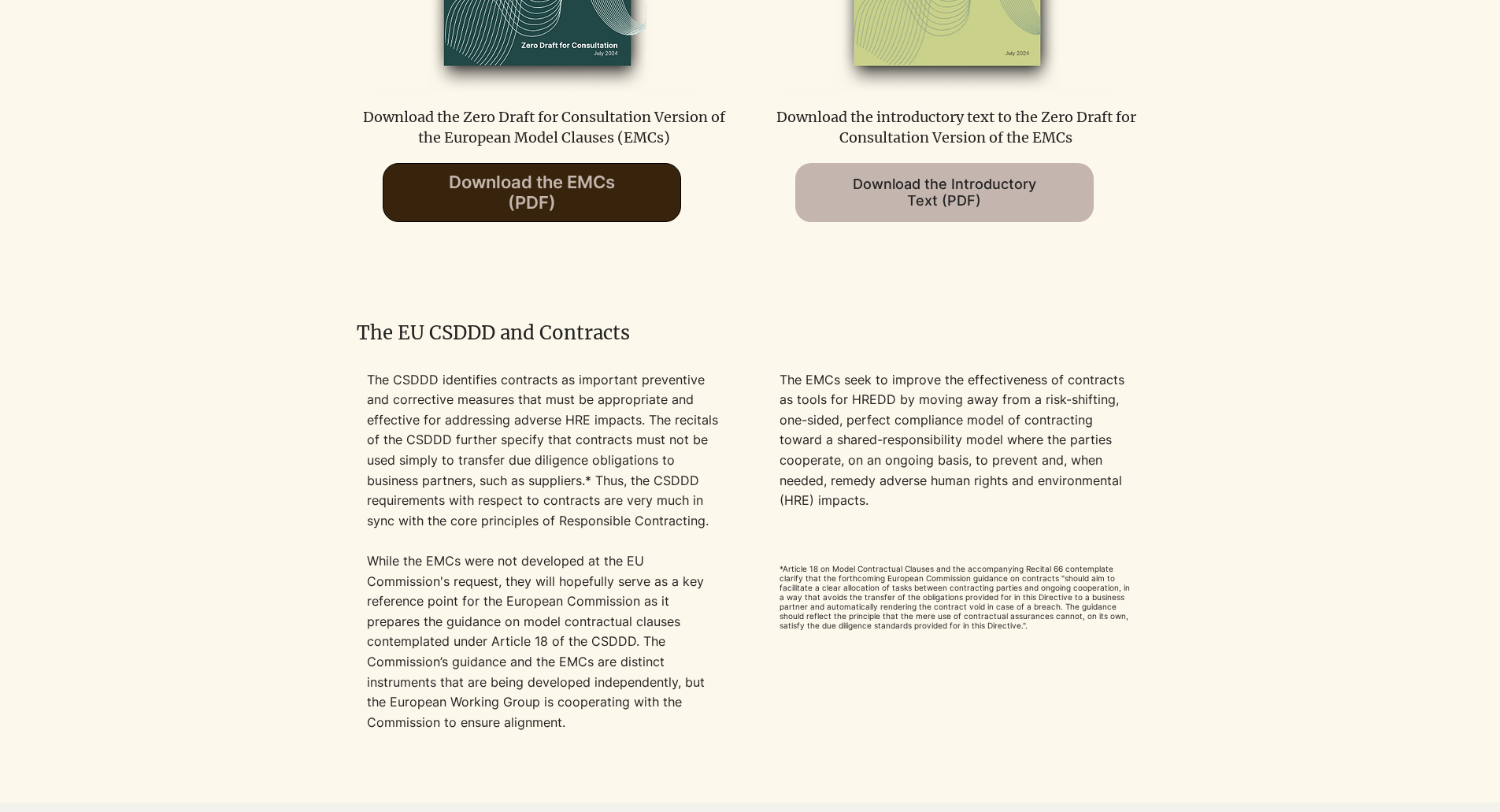
click at [579, 209] on span "Download the EMCs (PDF)" at bounding box center [532, 192] width 166 height 41
